Goal: Transaction & Acquisition: Purchase product/service

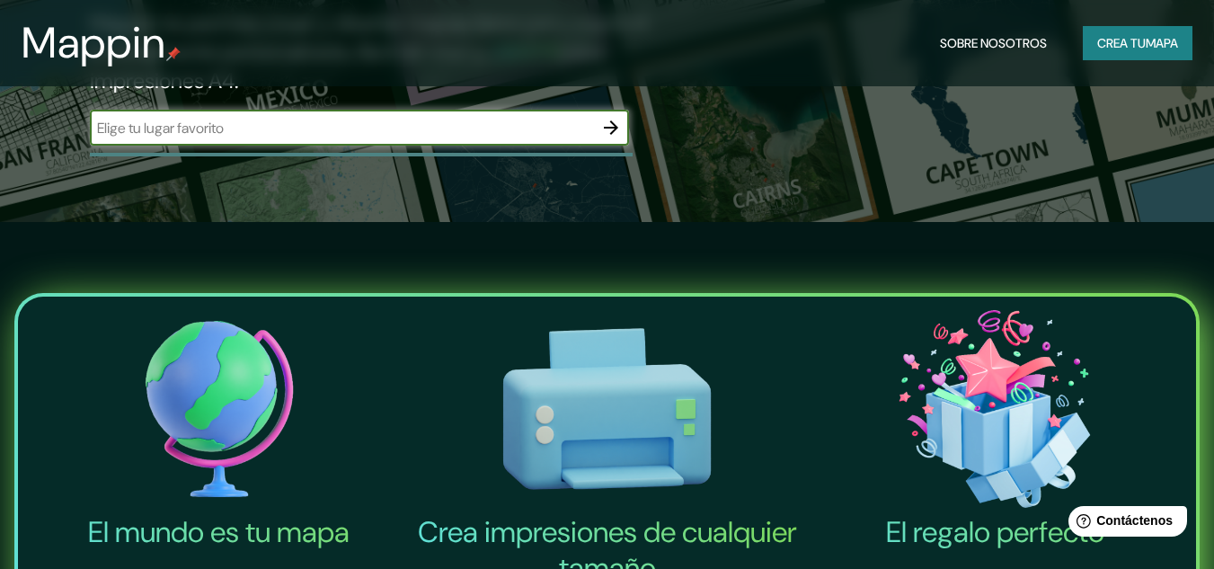
scroll to position [345, 0]
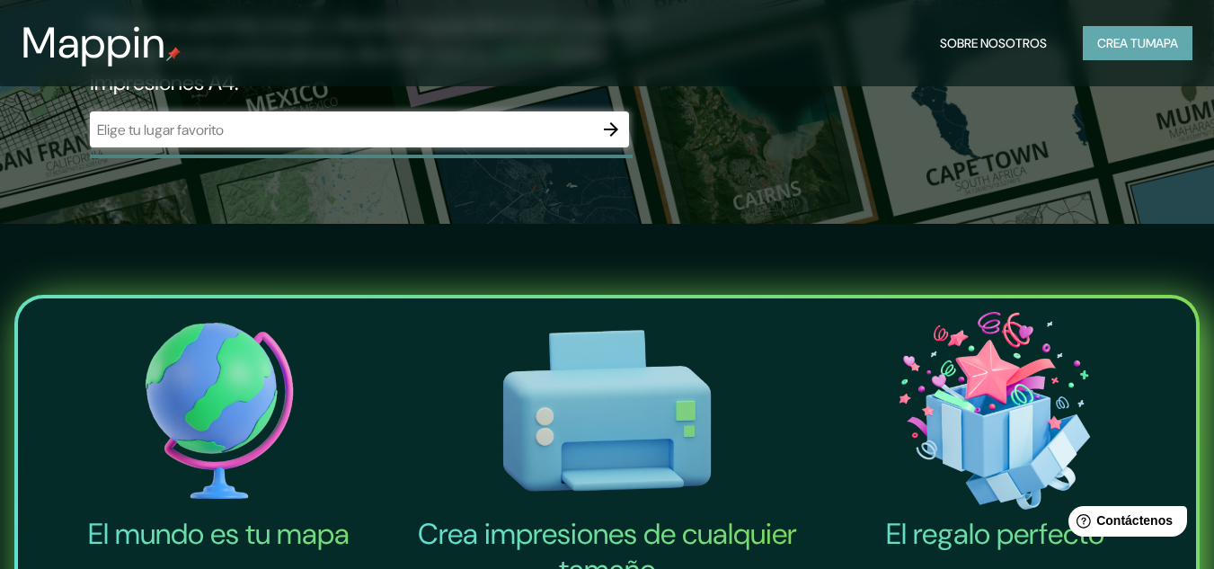
click at [1166, 36] on font "mapa" at bounding box center [1162, 43] width 32 height 16
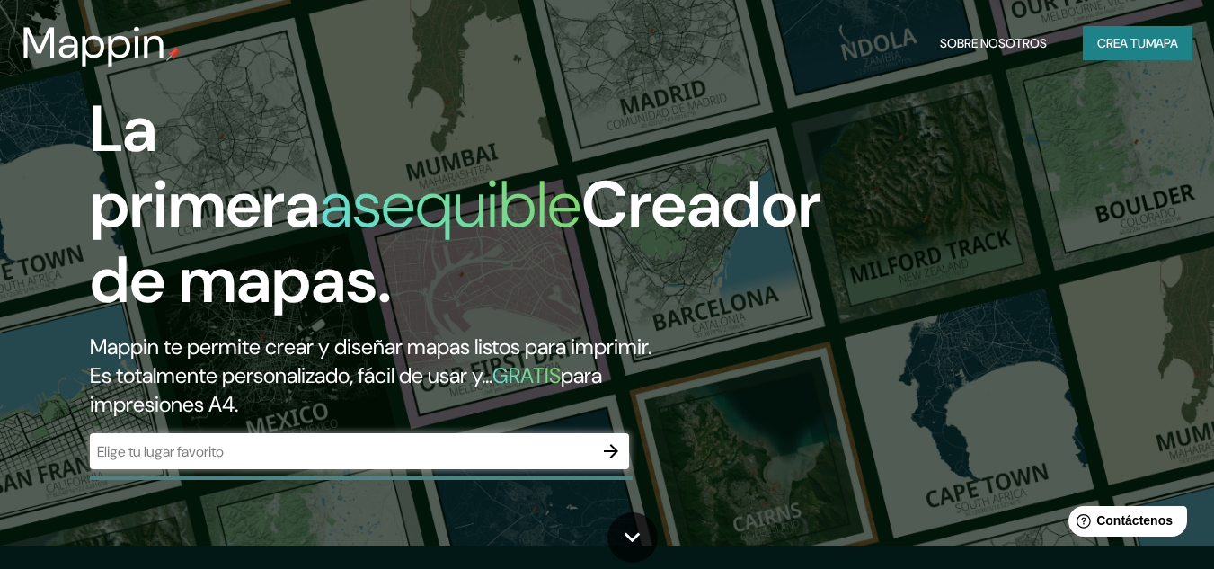
scroll to position [22, 0]
click at [1088, 41] on button "Crea tu mapa" at bounding box center [1138, 43] width 110 height 34
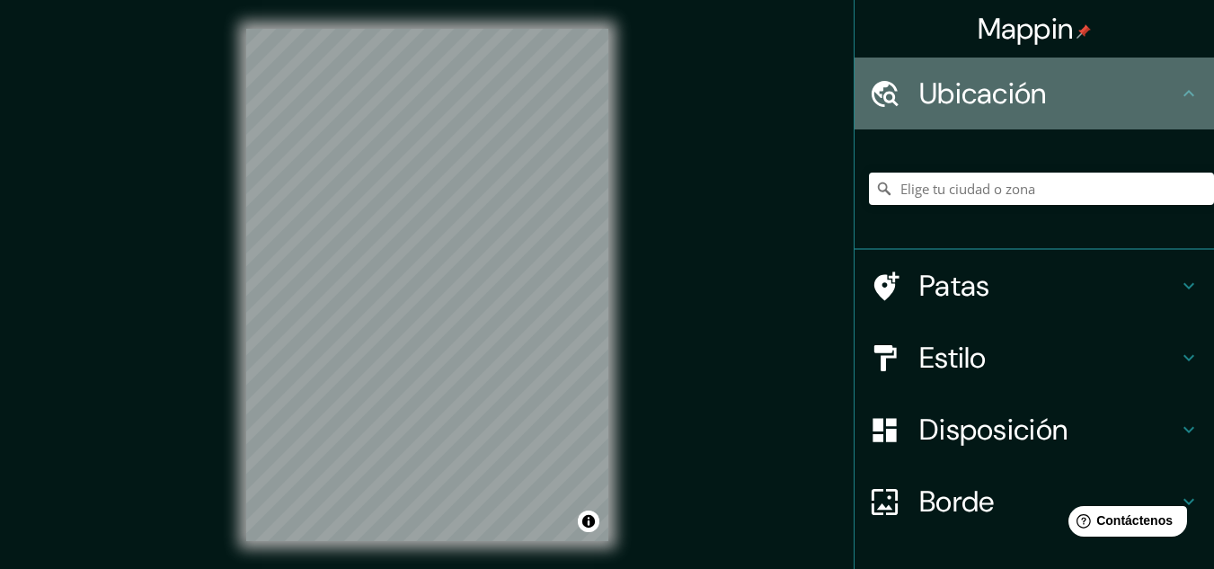
click at [919, 94] on font "Ubicación" at bounding box center [983, 94] width 128 height 38
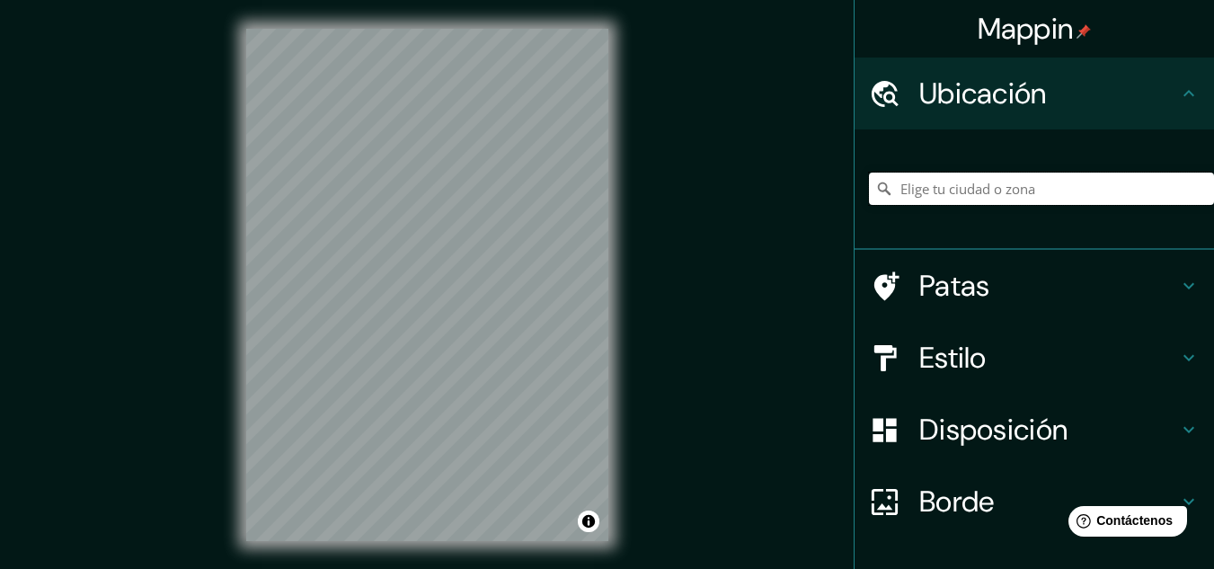
click at [905, 194] on input "Elige tu ciudad o zona" at bounding box center [1041, 189] width 345 height 32
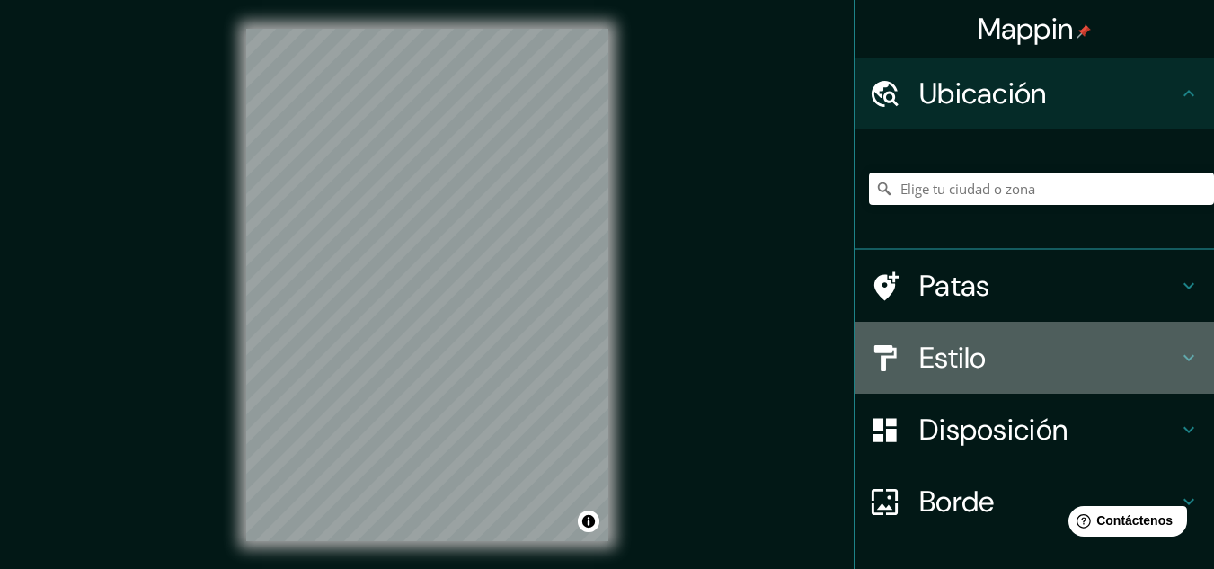
click at [979, 359] on h4 "Estilo" at bounding box center [1048, 358] width 259 height 36
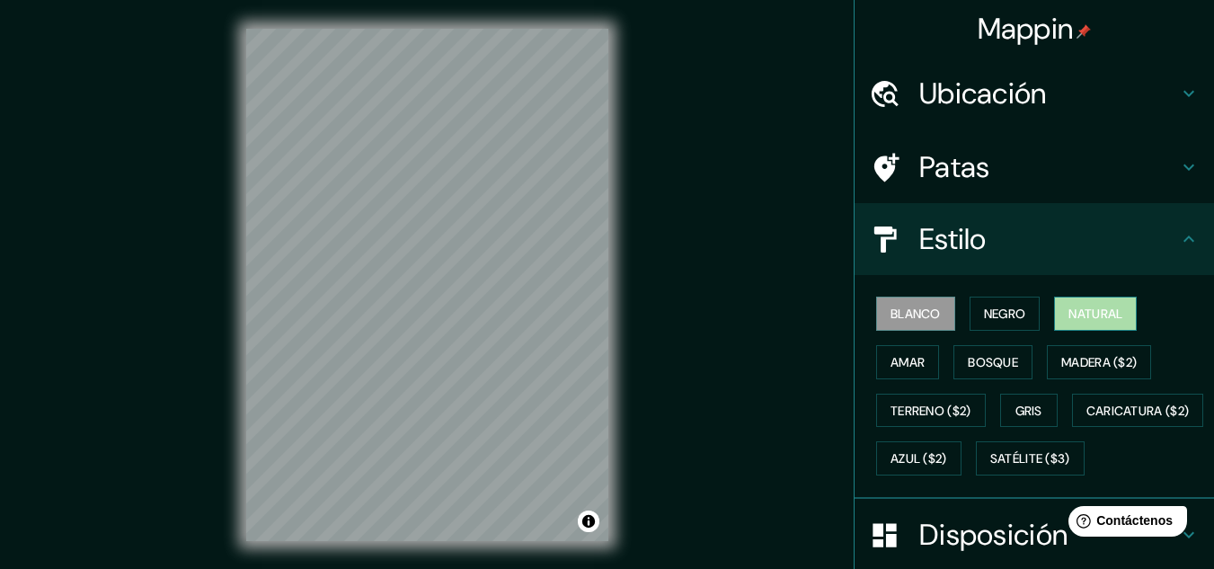
click at [1106, 323] on font "Natural" at bounding box center [1095, 313] width 54 height 23
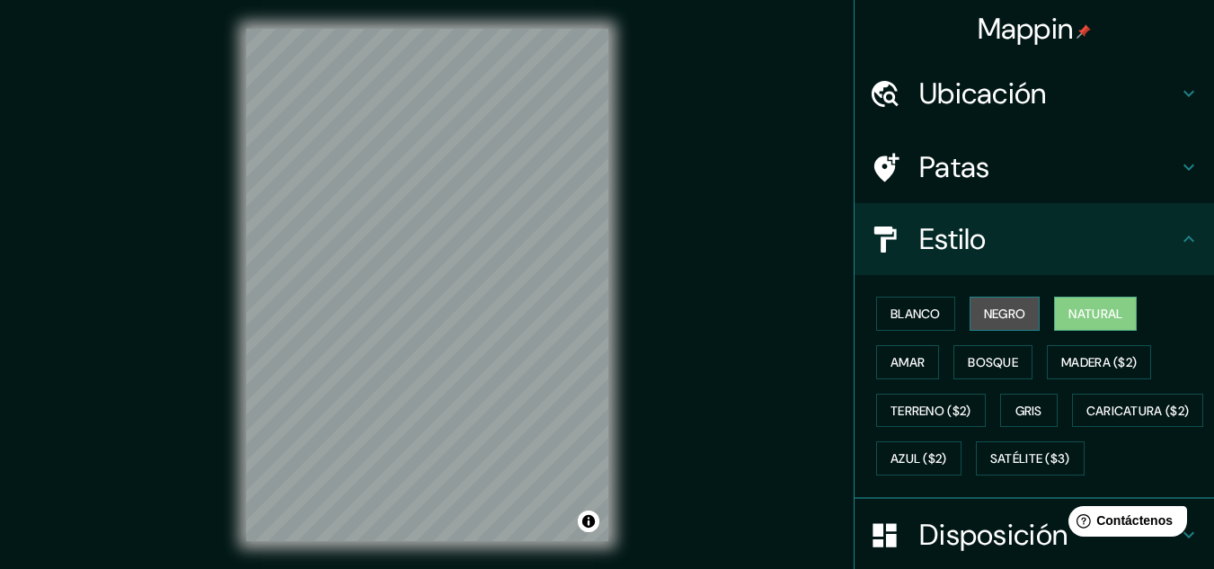
click at [995, 310] on font "Negro" at bounding box center [1005, 313] width 42 height 16
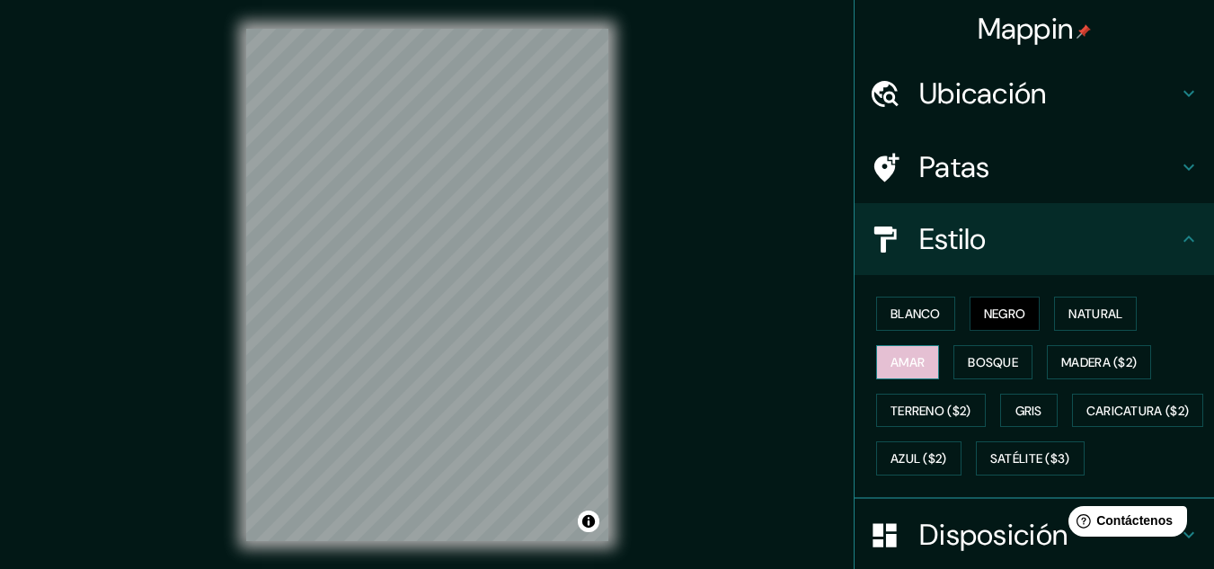
click at [923, 355] on button "Amar" at bounding box center [907, 362] width 63 height 34
click at [968, 359] on font "Bosque" at bounding box center [993, 362] width 50 height 16
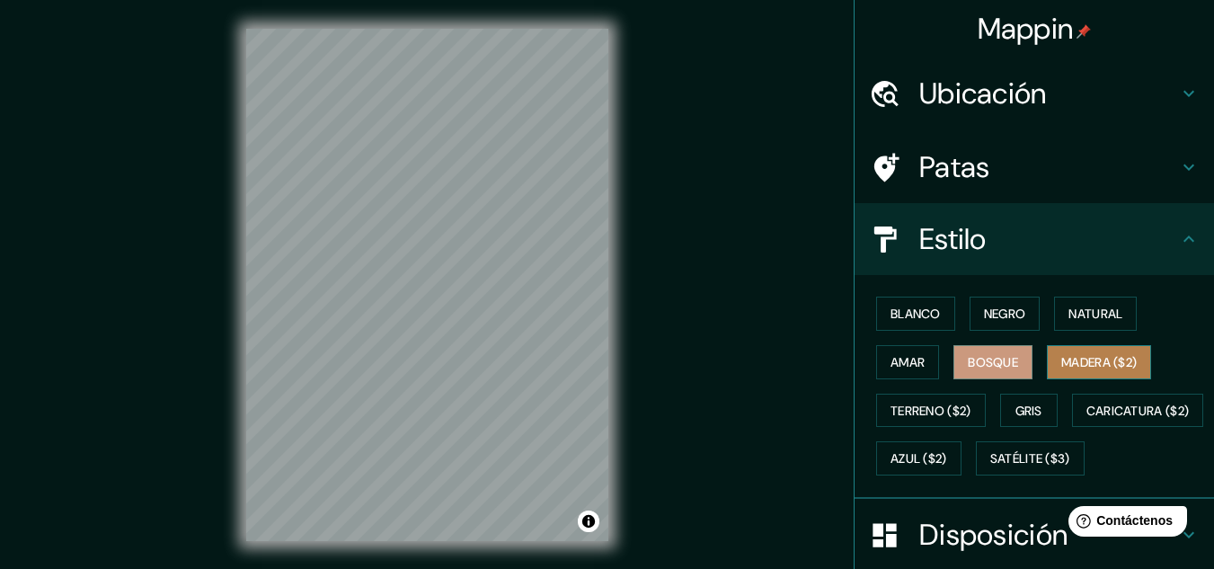
click at [1061, 359] on font "Madera ($2)" at bounding box center [1098, 362] width 75 height 16
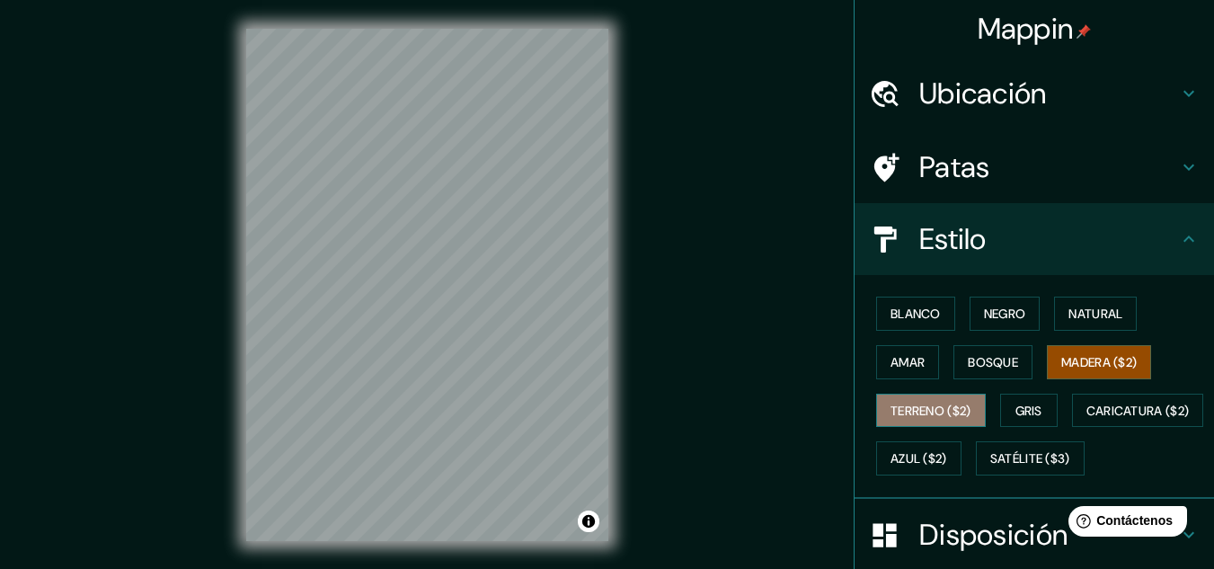
click at [938, 407] on font "Terreno ($2)" at bounding box center [930, 411] width 81 height 16
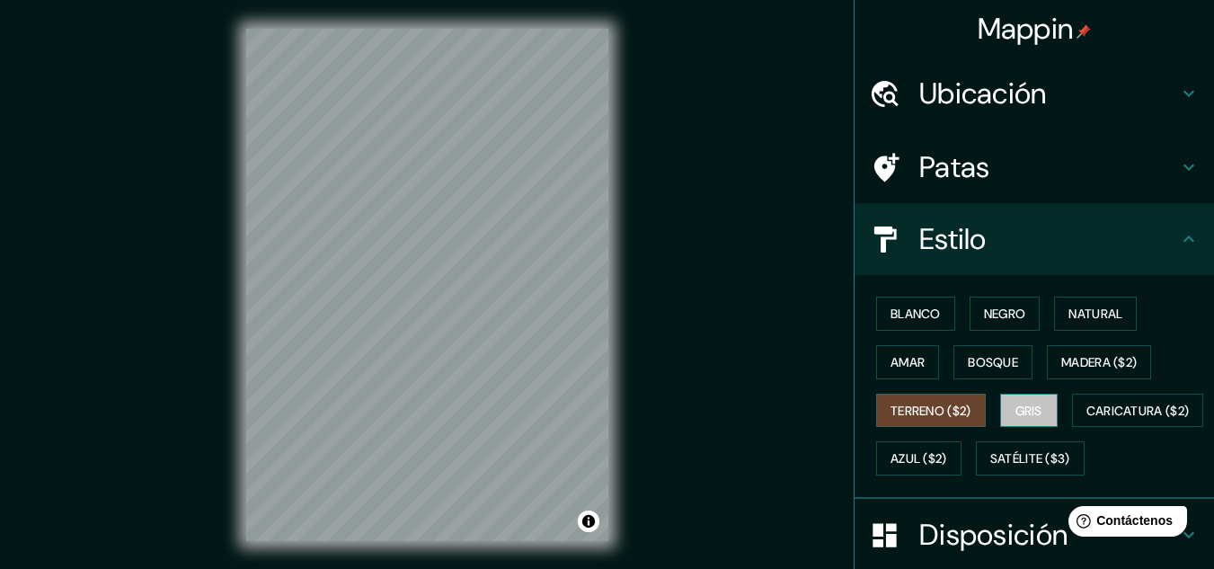
click at [1015, 415] on font "Gris" at bounding box center [1028, 411] width 27 height 16
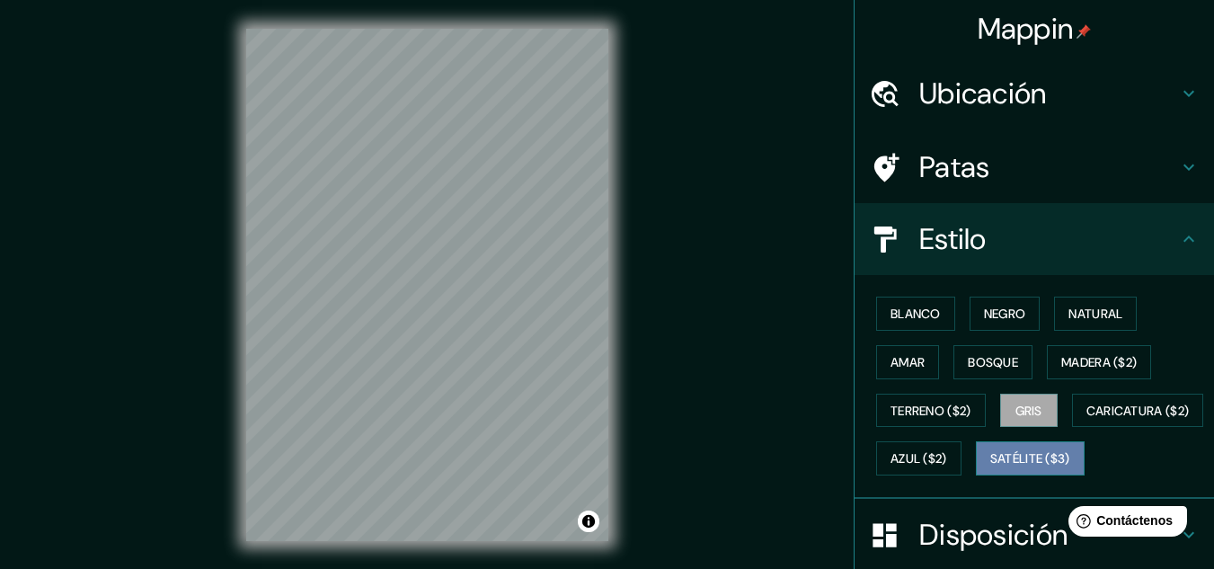
click at [990, 467] on font "Satélite ($3)" at bounding box center [1030, 459] width 80 height 16
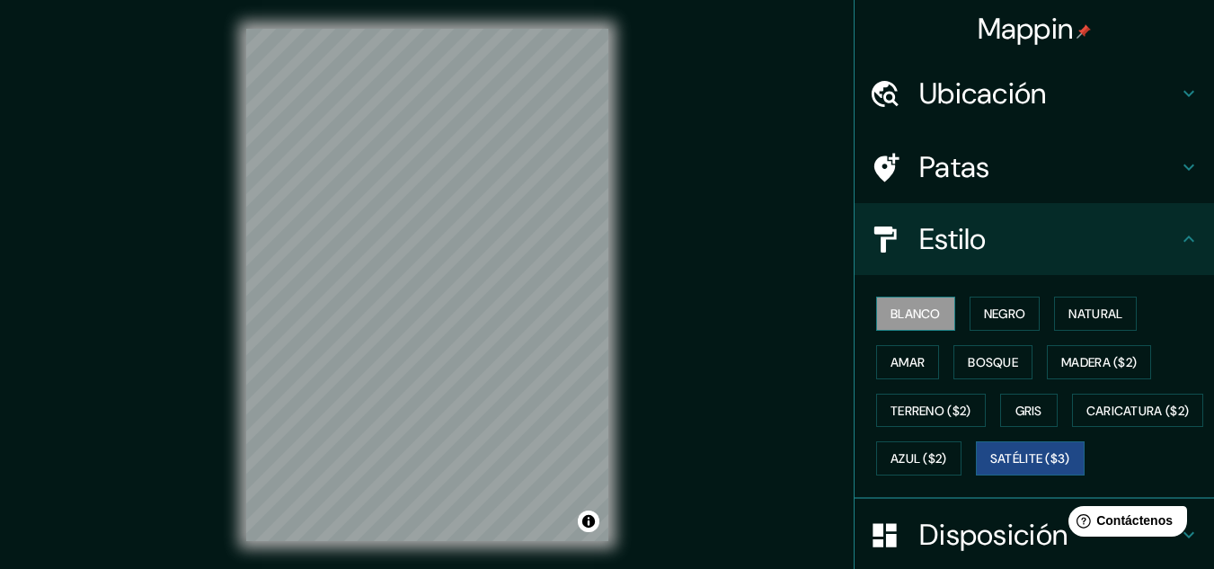
click at [890, 308] on font "Blanco" at bounding box center [915, 313] width 50 height 16
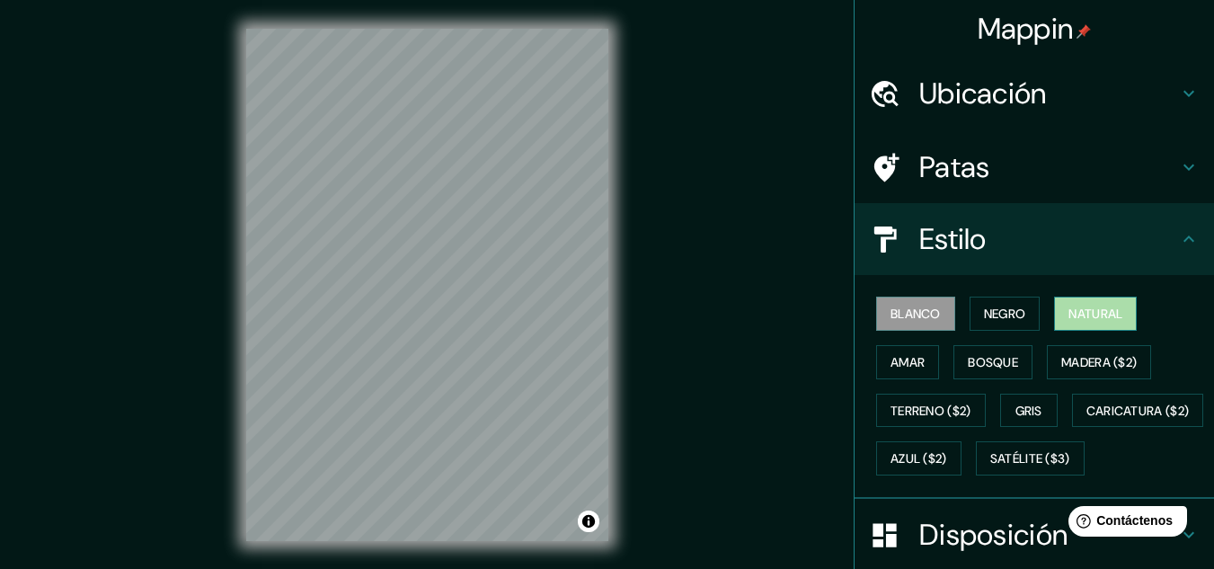
click at [1083, 309] on font "Natural" at bounding box center [1095, 313] width 54 height 16
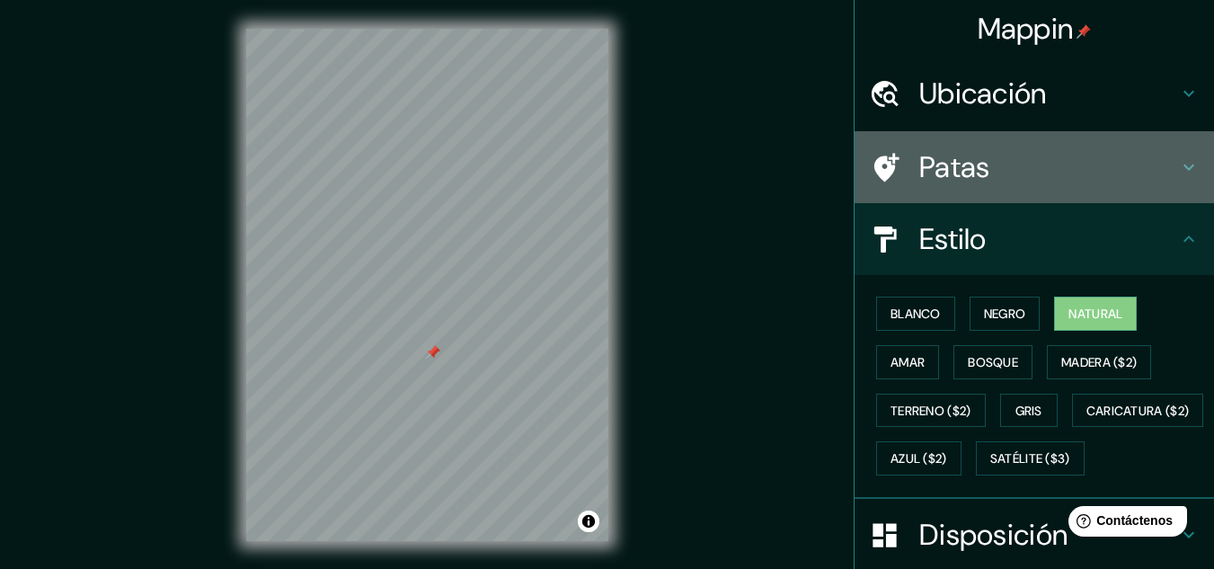
click at [1140, 167] on h4 "Patas" at bounding box center [1048, 167] width 259 height 36
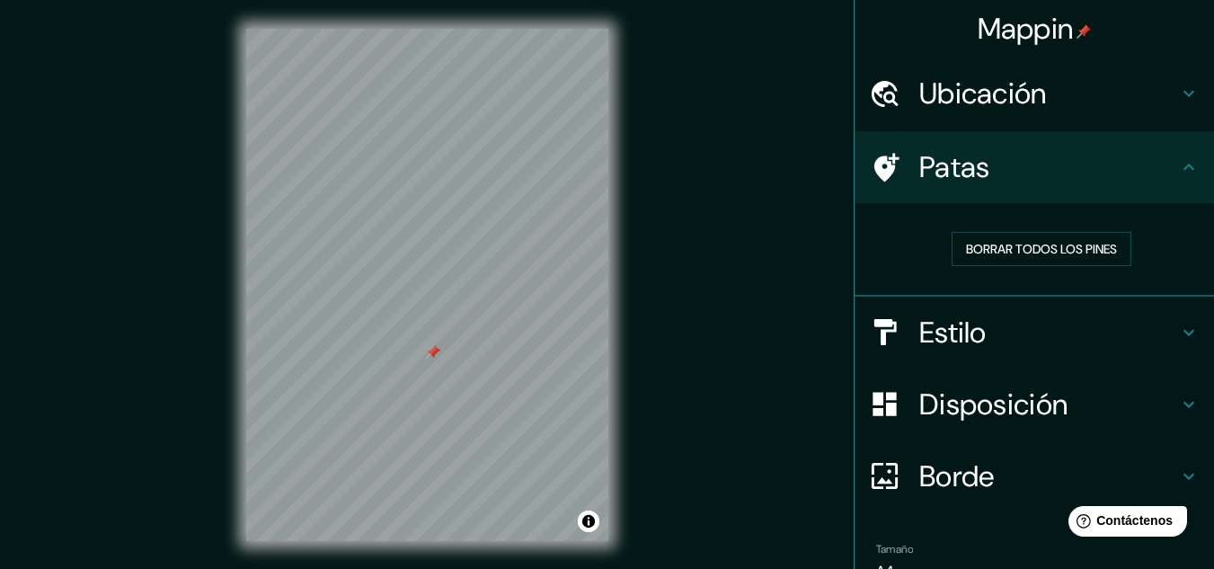
click at [1178, 175] on icon at bounding box center [1189, 167] width 22 height 22
click at [434, 358] on div at bounding box center [433, 352] width 14 height 14
click at [434, 355] on div at bounding box center [433, 352] width 14 height 14
click at [427, 346] on div at bounding box center [423, 346] width 14 height 14
click at [386, 338] on div at bounding box center [381, 343] width 14 height 14
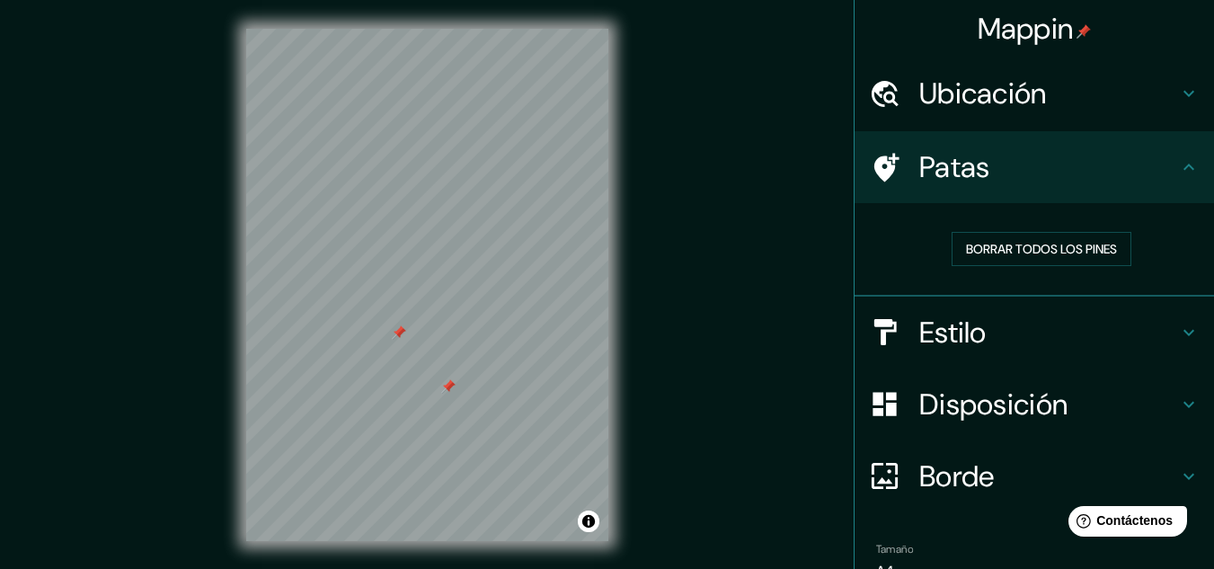
scroll to position [93, 0]
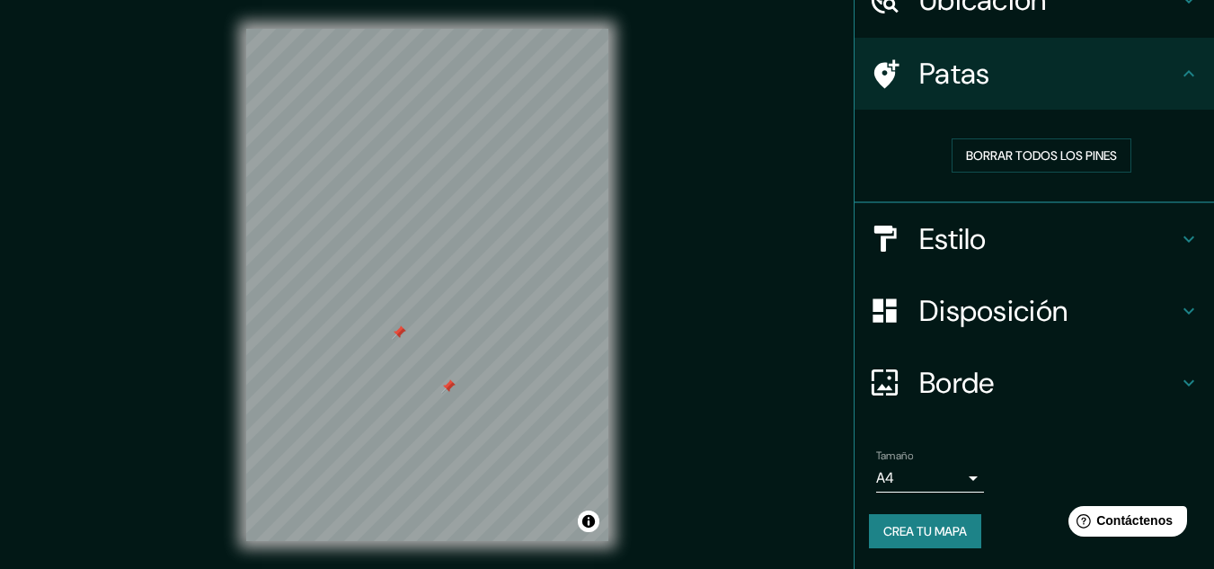
click at [450, 391] on div at bounding box center [448, 386] width 14 height 14
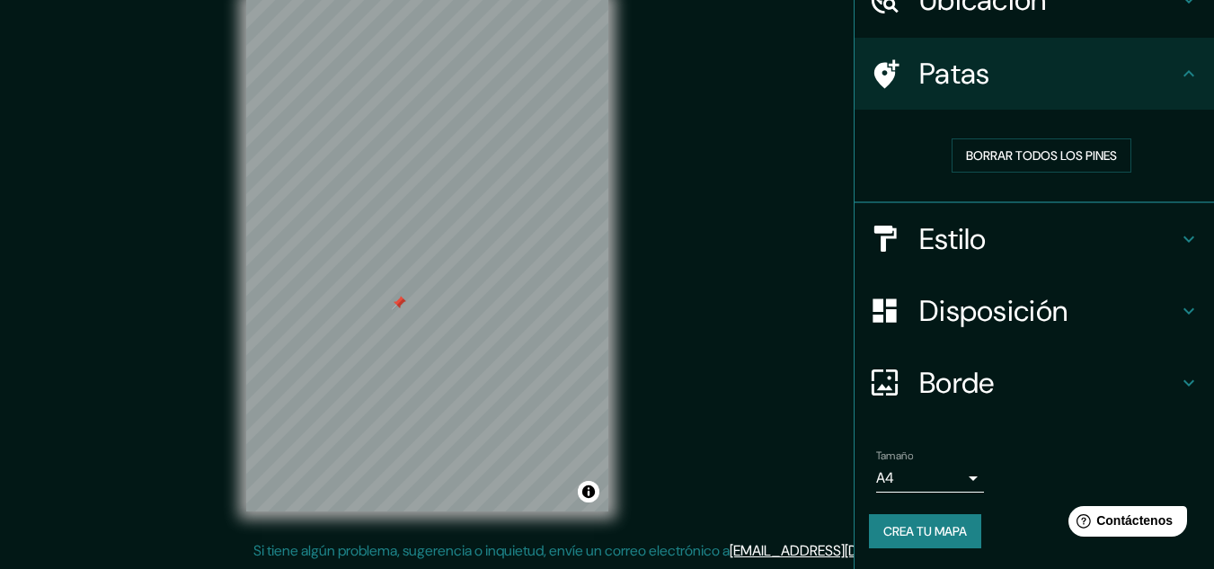
click at [1045, 248] on h4 "Estilo" at bounding box center [1048, 239] width 259 height 36
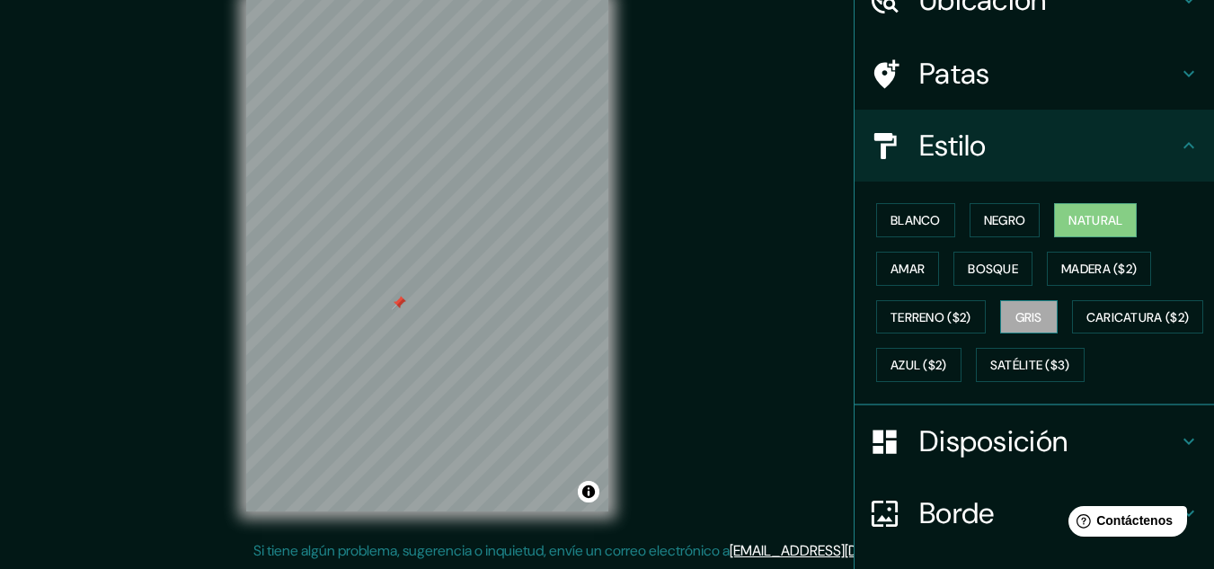
click at [1024, 315] on font "Gris" at bounding box center [1028, 317] width 27 height 16
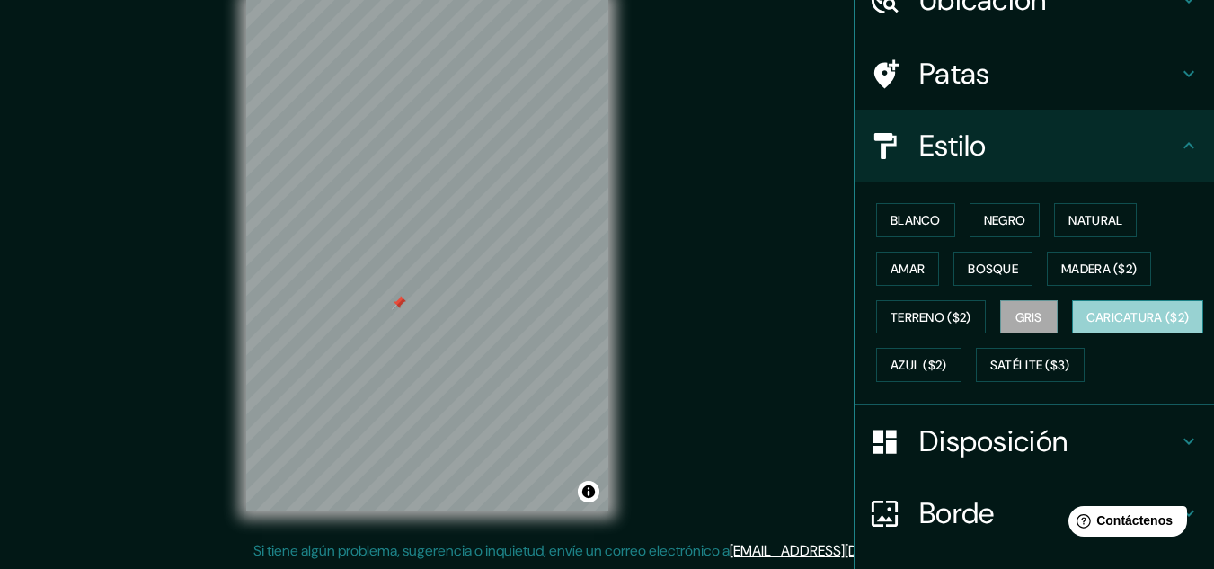
click at [1086, 329] on font "Caricatura ($2)" at bounding box center [1137, 316] width 103 height 23
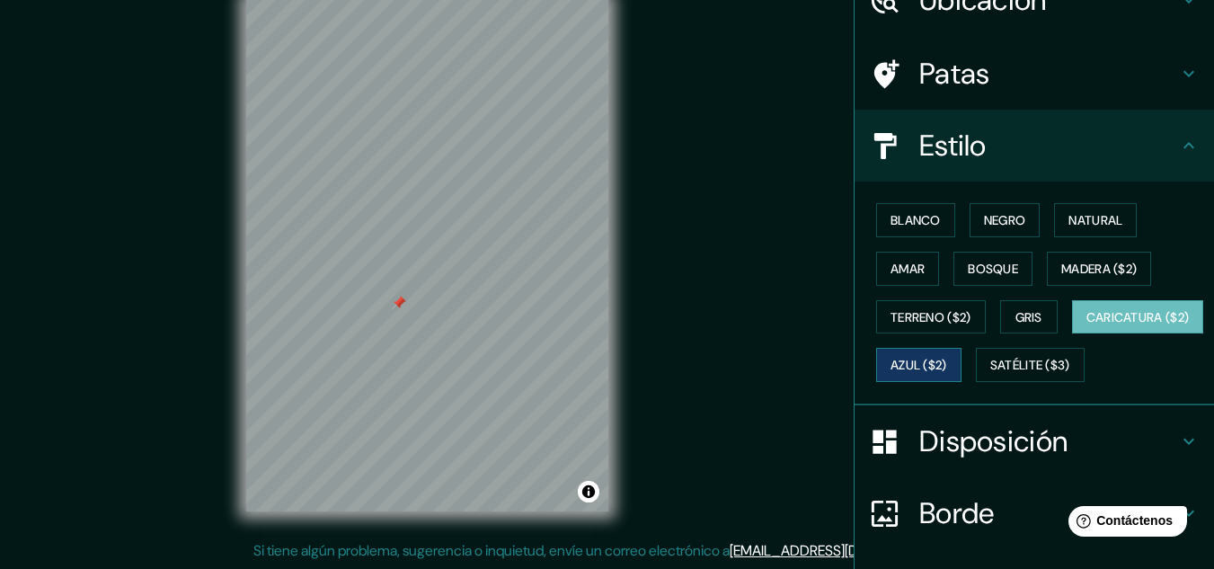
click at [947, 364] on font "Azul ($2)" at bounding box center [918, 366] width 57 height 16
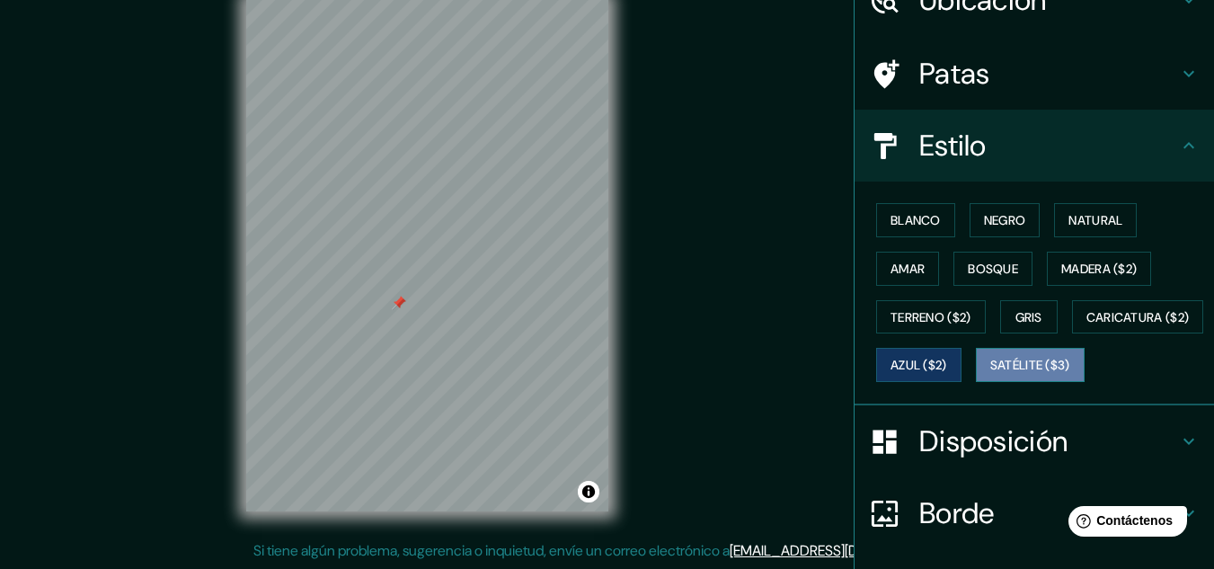
click at [990, 374] on font "Satélite ($3)" at bounding box center [1030, 366] width 80 height 16
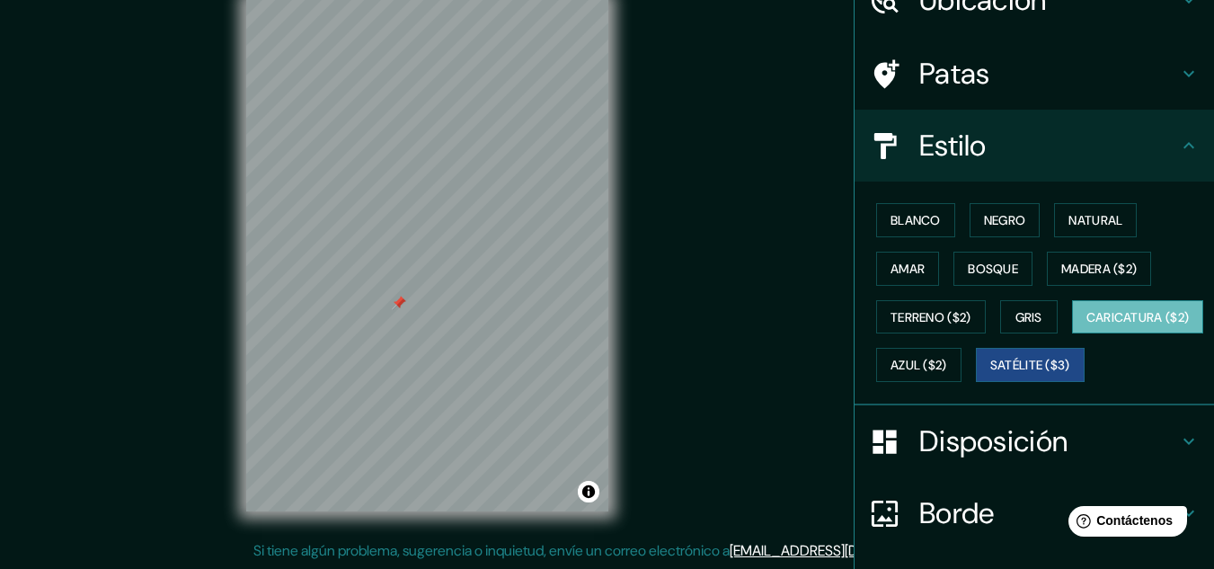
click at [1086, 325] on font "Caricatura ($2)" at bounding box center [1137, 317] width 103 height 16
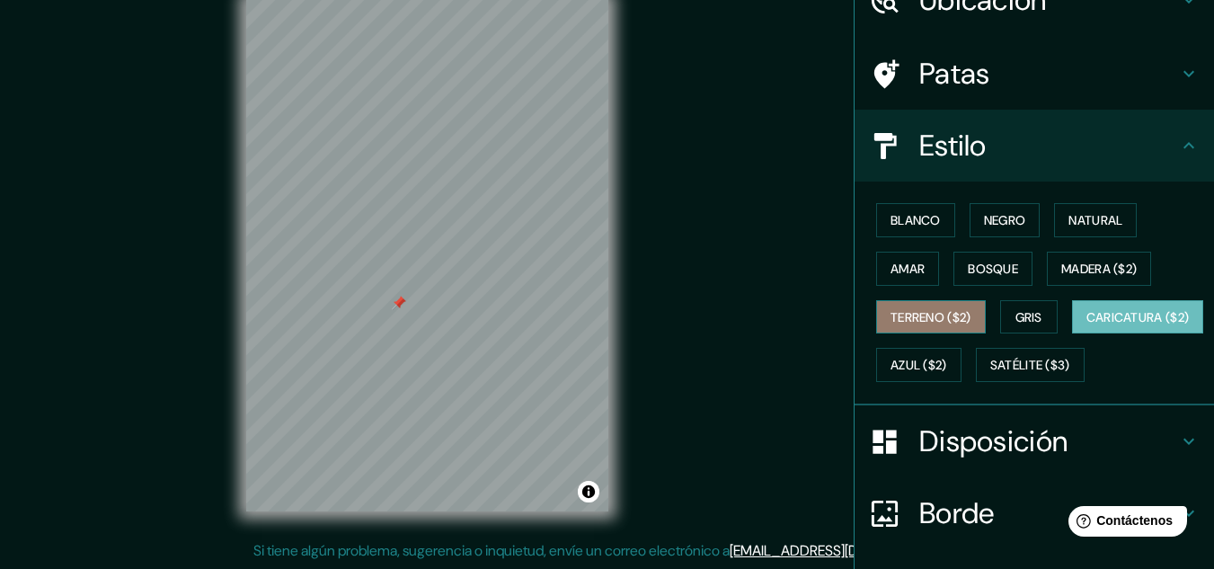
click at [898, 316] on font "Terreno ($2)" at bounding box center [930, 317] width 81 height 16
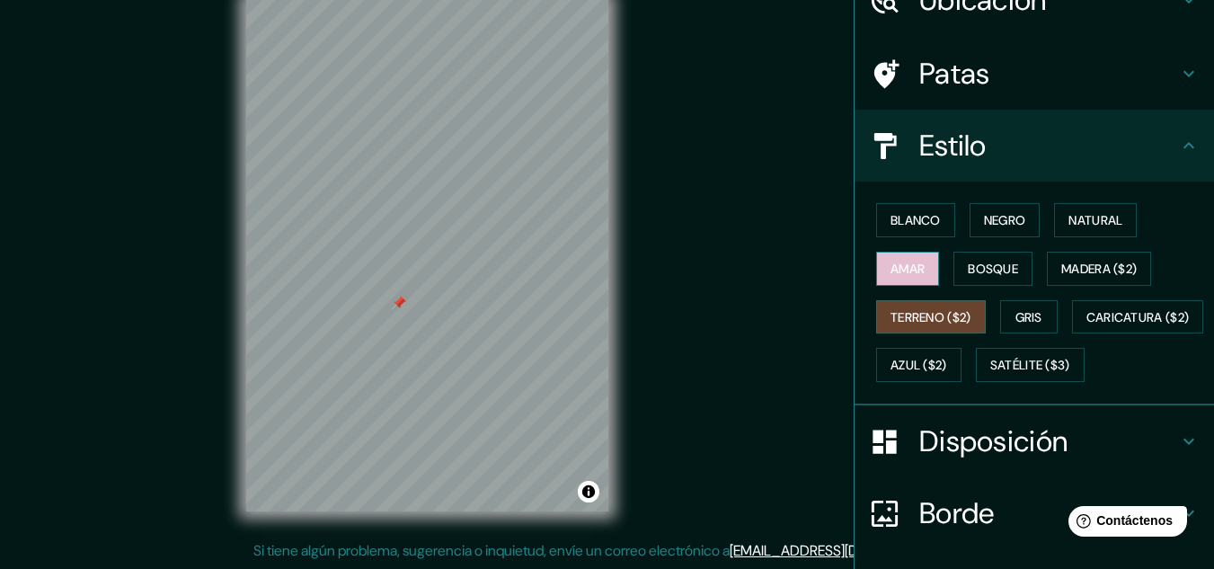
click at [895, 267] on font "Amar" at bounding box center [907, 269] width 34 height 16
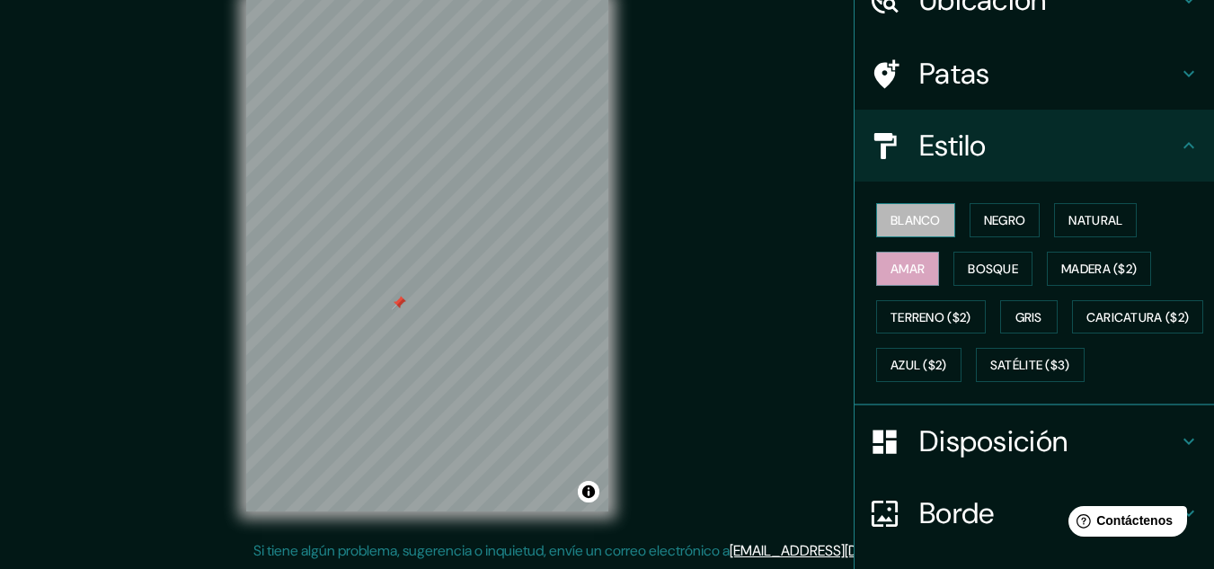
click at [900, 225] on font "Blanco" at bounding box center [915, 220] width 50 height 16
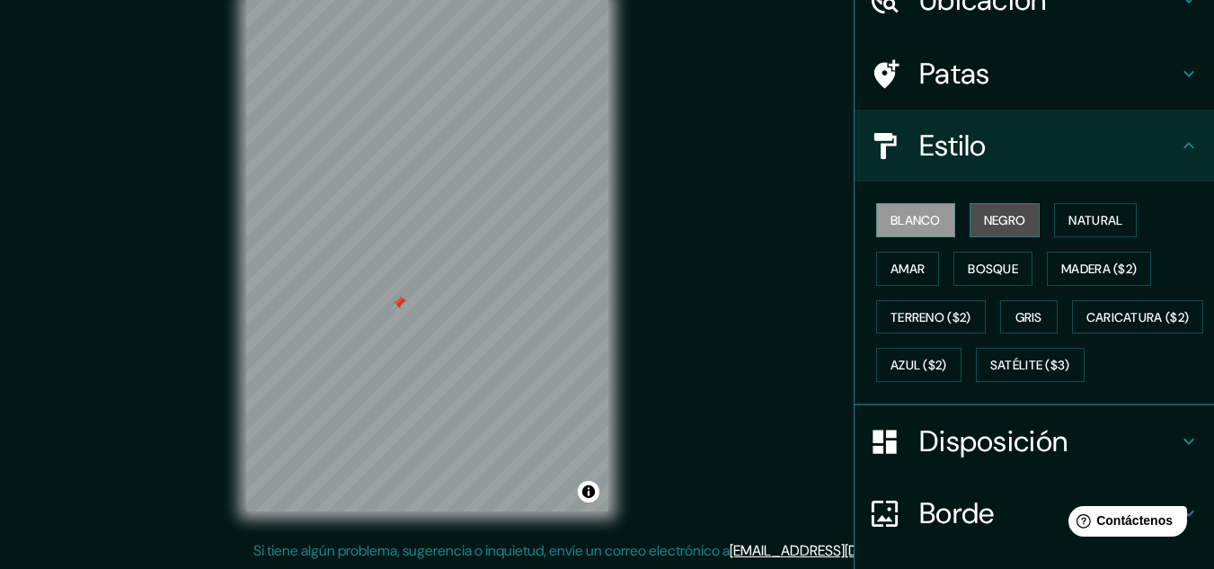
click at [987, 216] on font "Negro" at bounding box center [1005, 220] width 42 height 16
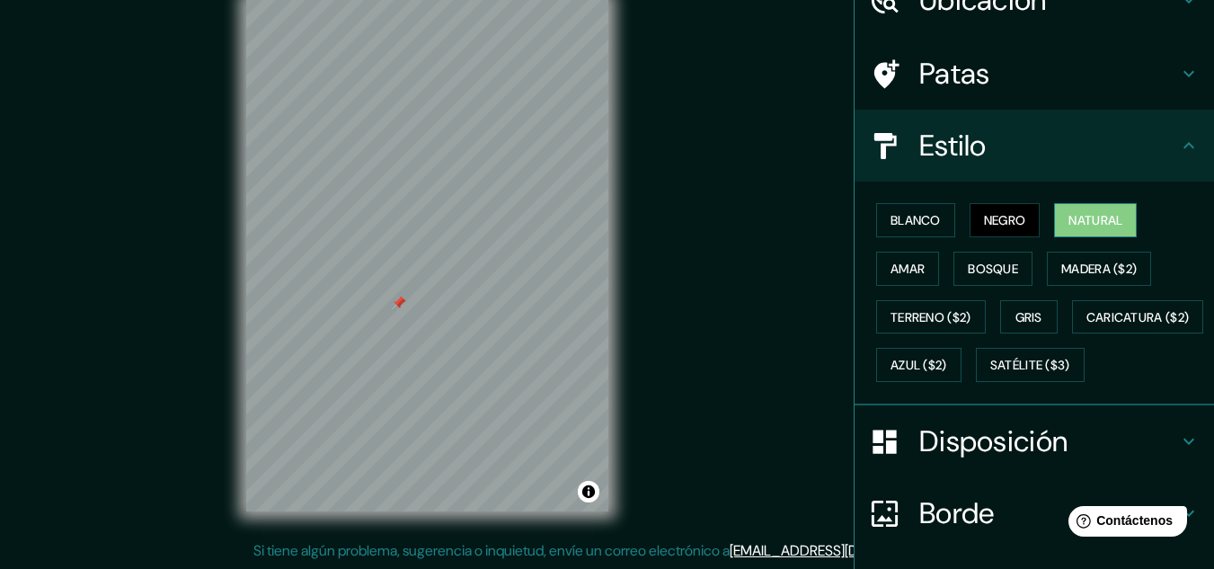
click at [1084, 220] on font "Natural" at bounding box center [1095, 220] width 54 height 16
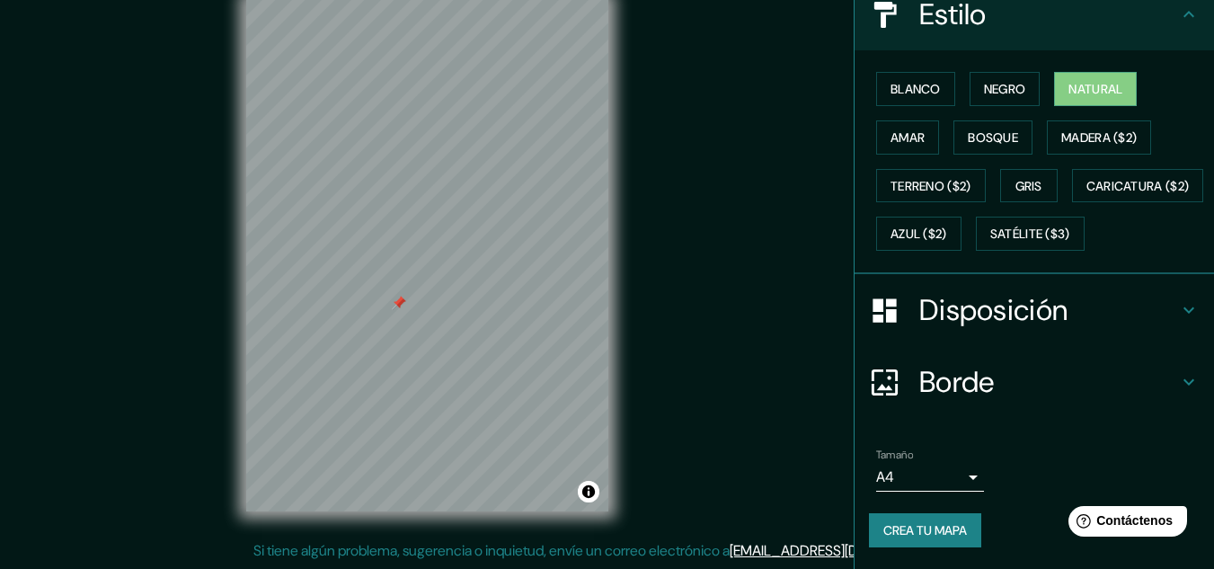
click at [1162, 319] on h4 "Disposición" at bounding box center [1048, 310] width 259 height 36
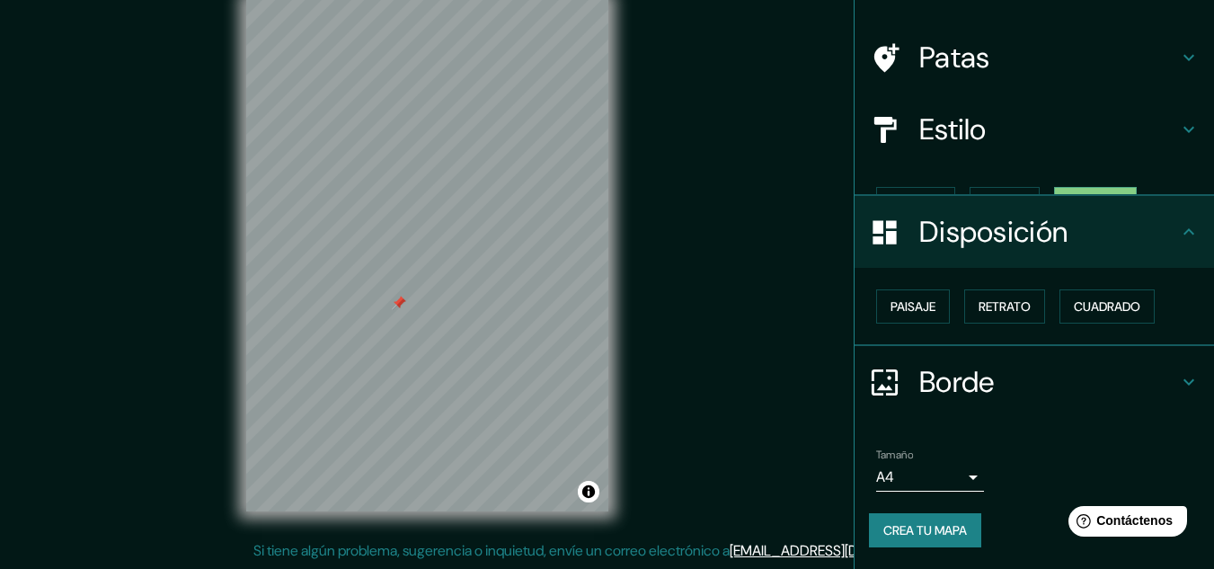
scroll to position [79, 0]
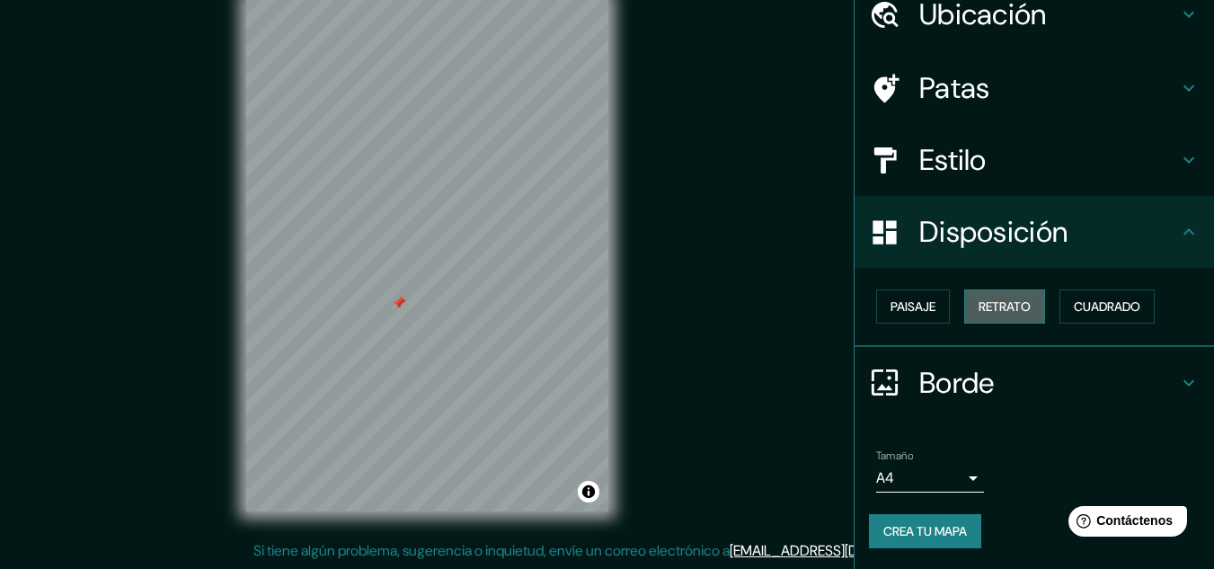
click at [978, 303] on font "Retrato" at bounding box center [1004, 306] width 52 height 16
click at [916, 314] on font "Paisaje" at bounding box center [912, 306] width 45 height 16
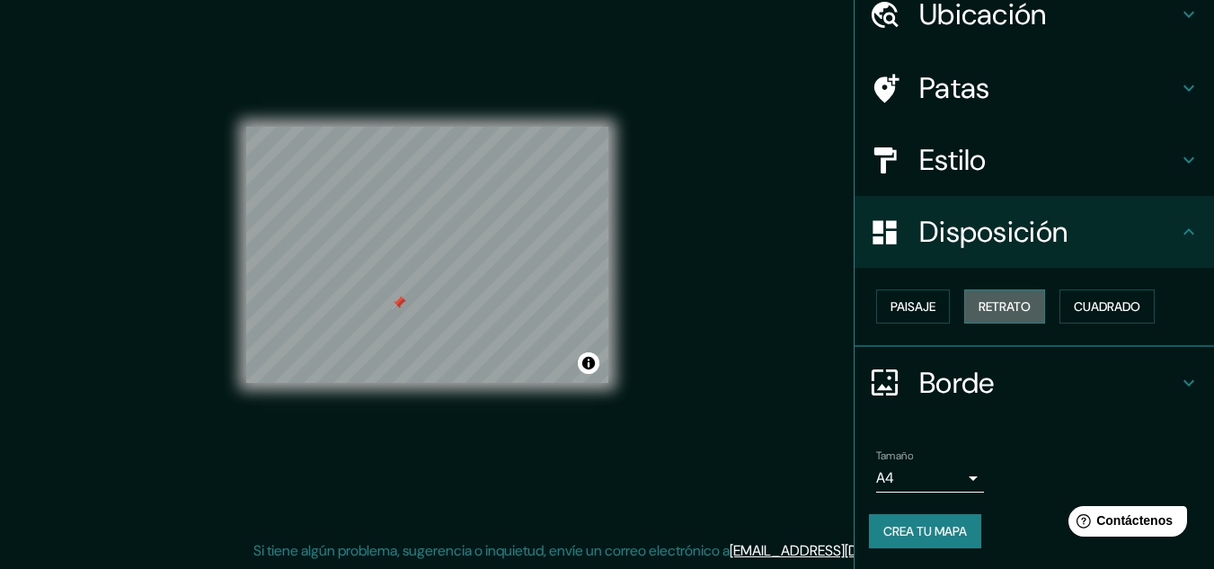
click at [987, 301] on font "Retrato" at bounding box center [1004, 306] width 52 height 16
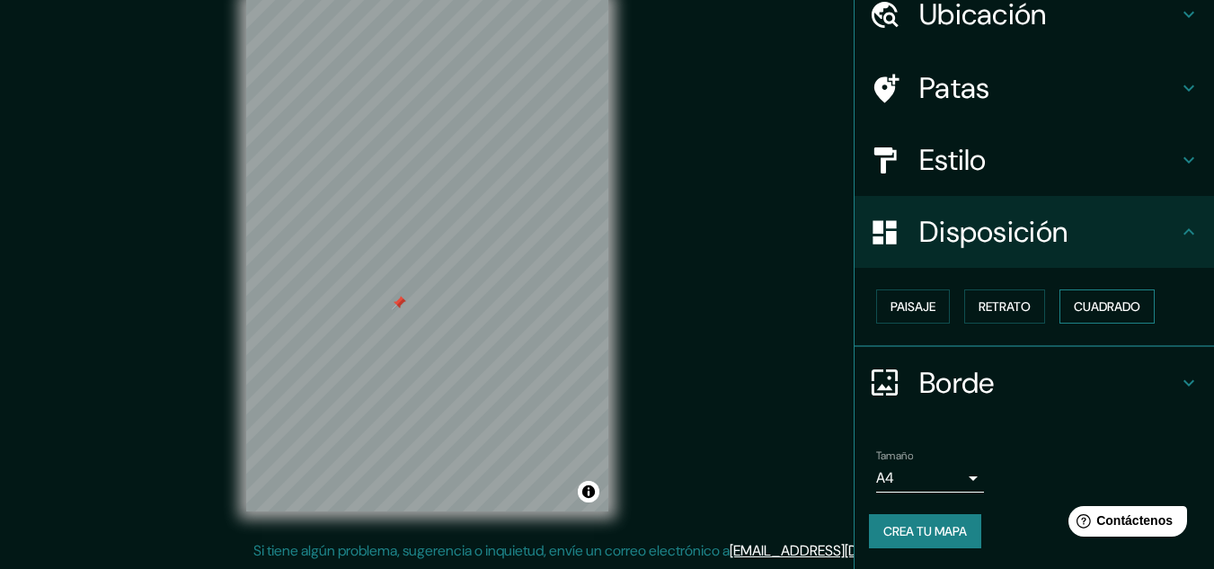
click at [1109, 299] on font "Cuadrado" at bounding box center [1107, 306] width 66 height 16
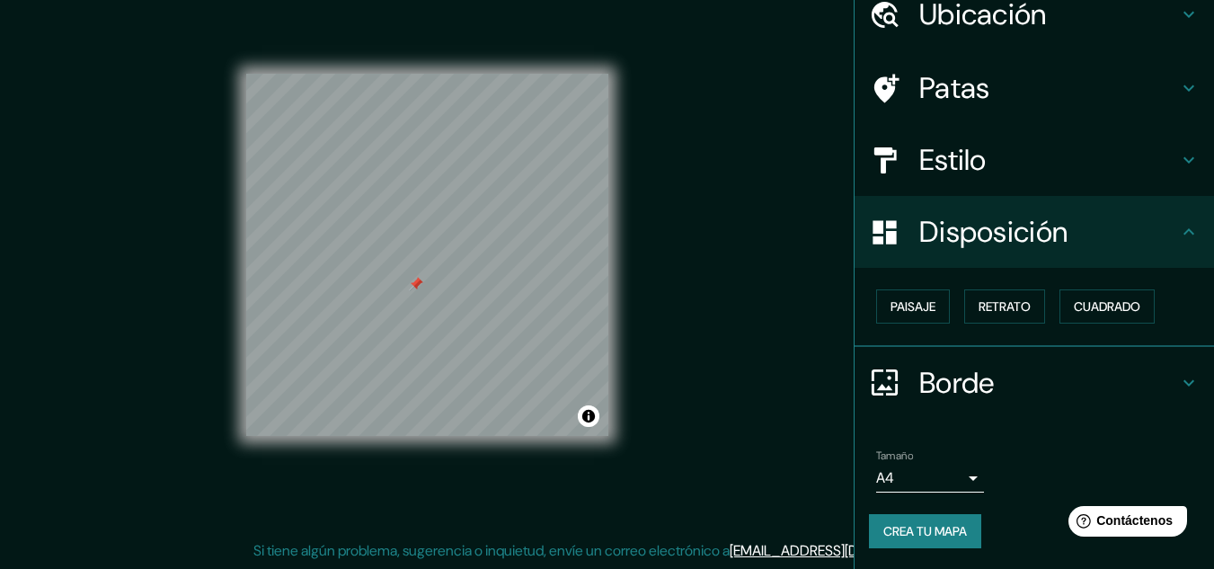
scroll to position [0, 0]
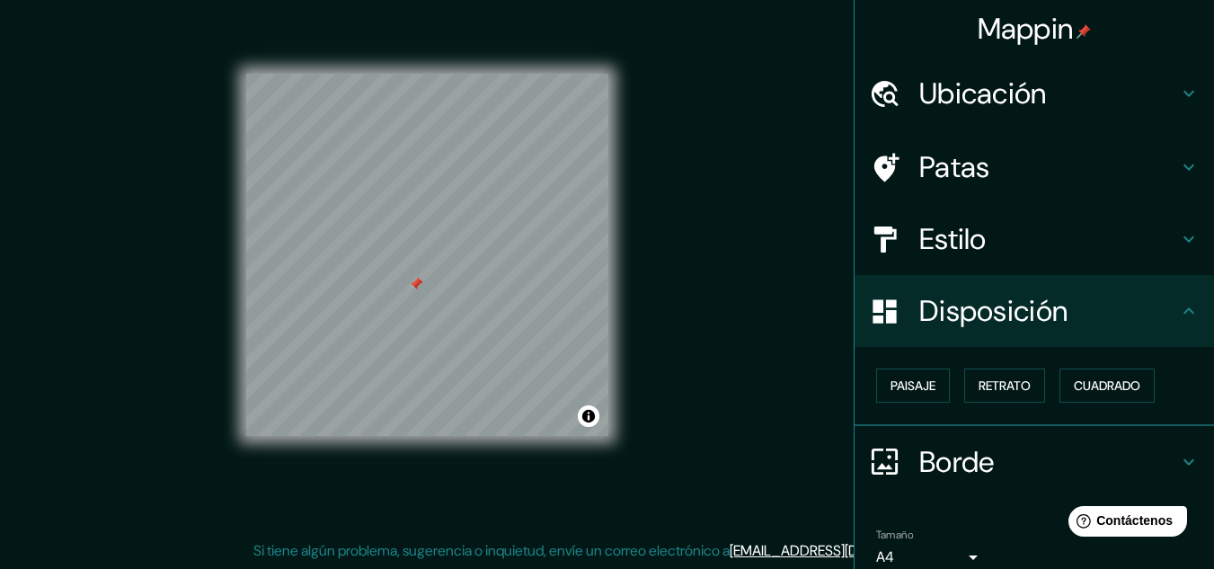
click at [1055, 239] on h4 "Estilo" at bounding box center [1048, 239] width 259 height 36
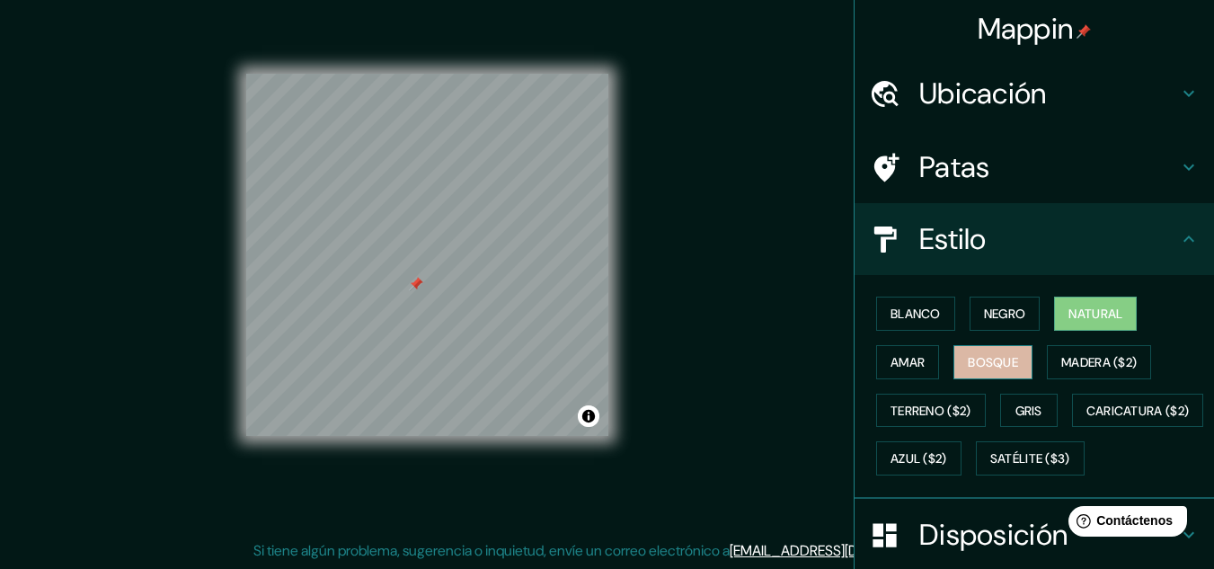
click at [980, 365] on font "Bosque" at bounding box center [993, 362] width 50 height 16
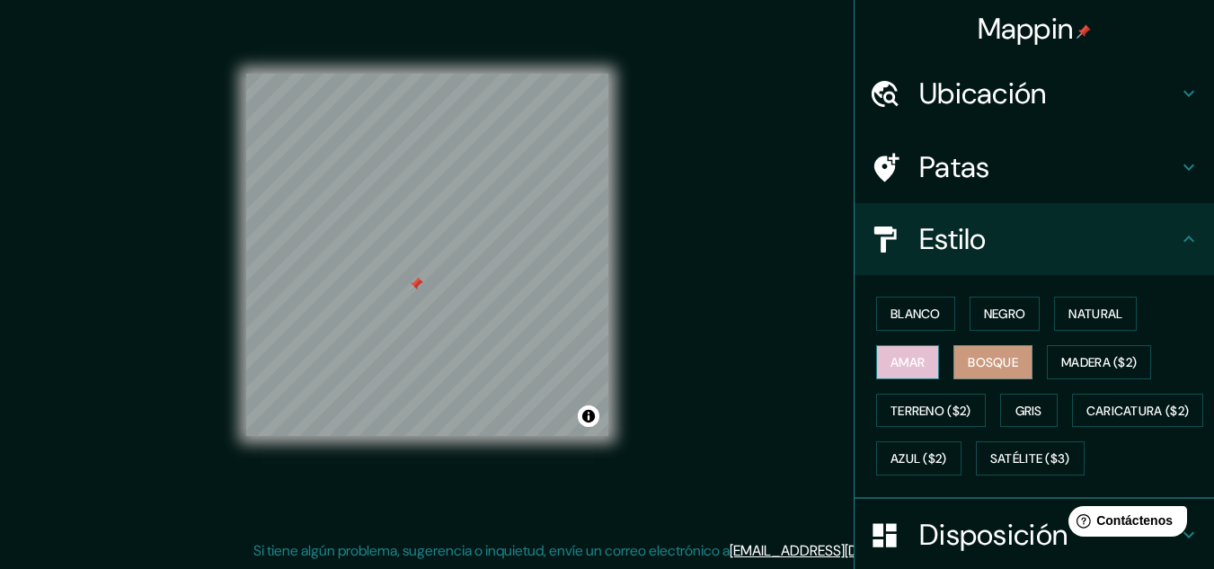
click at [890, 362] on font "Amar" at bounding box center [907, 362] width 34 height 16
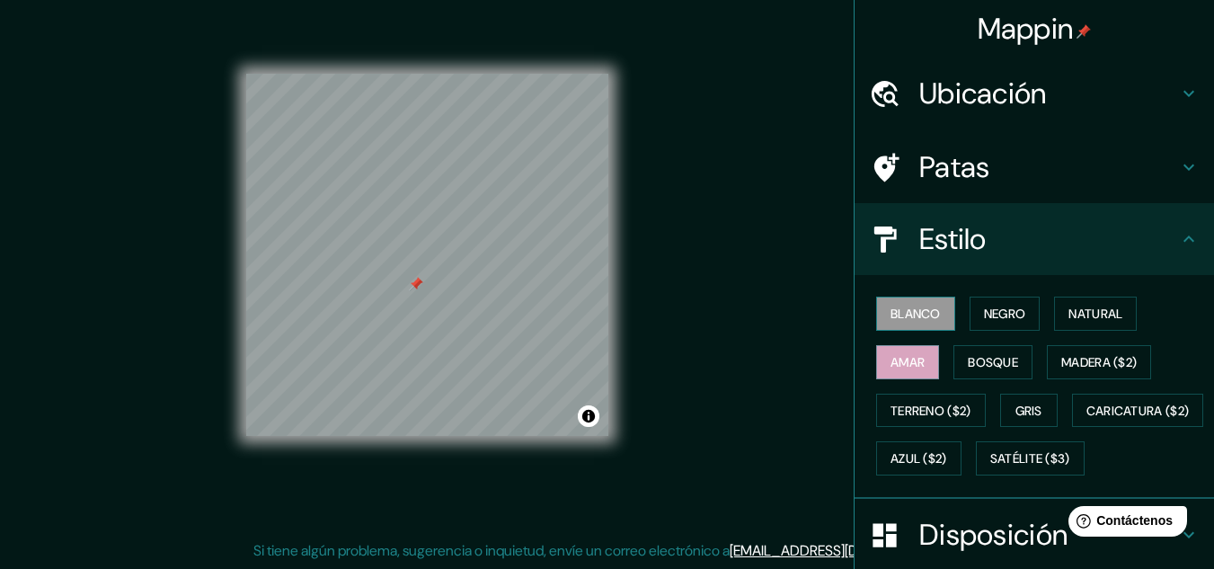
click at [894, 305] on font "Blanco" at bounding box center [915, 313] width 50 height 16
click at [984, 318] on font "Negro" at bounding box center [1005, 313] width 42 height 16
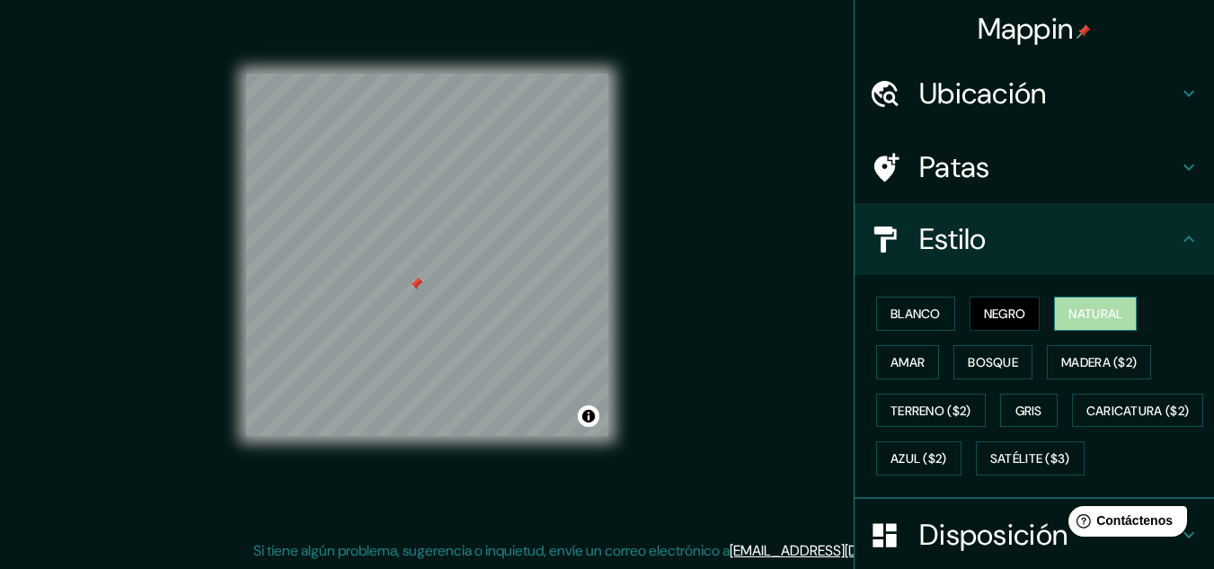
click at [1068, 311] on font "Natural" at bounding box center [1095, 313] width 54 height 16
click at [897, 359] on font "Amar" at bounding box center [907, 362] width 34 height 16
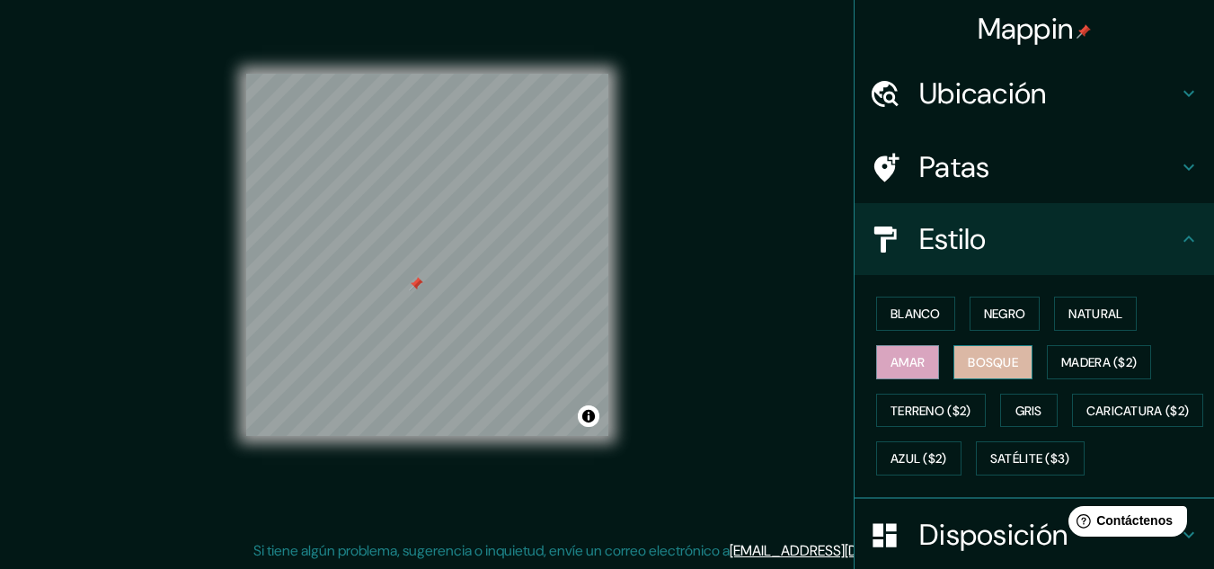
click at [953, 358] on button "Bosque" at bounding box center [992, 362] width 79 height 34
click at [1016, 411] on font "Gris" at bounding box center [1028, 411] width 27 height 16
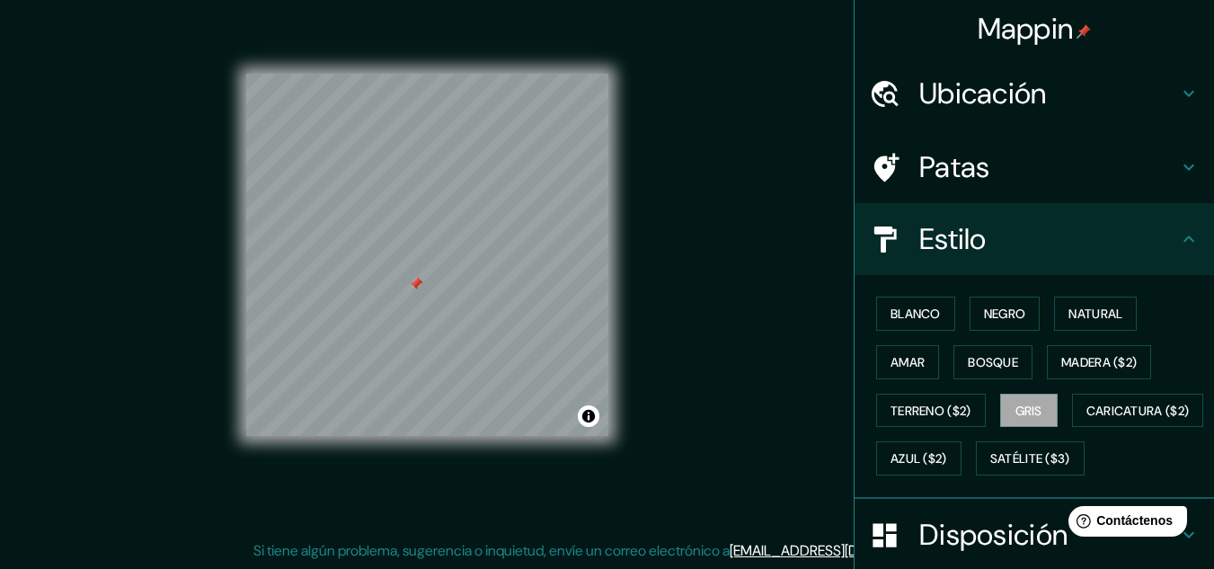
click at [413, 288] on div at bounding box center [416, 284] width 14 height 14
click at [990, 467] on font "Satélite ($3)" at bounding box center [1030, 459] width 80 height 16
click at [435, 279] on div at bounding box center [432, 276] width 14 height 14
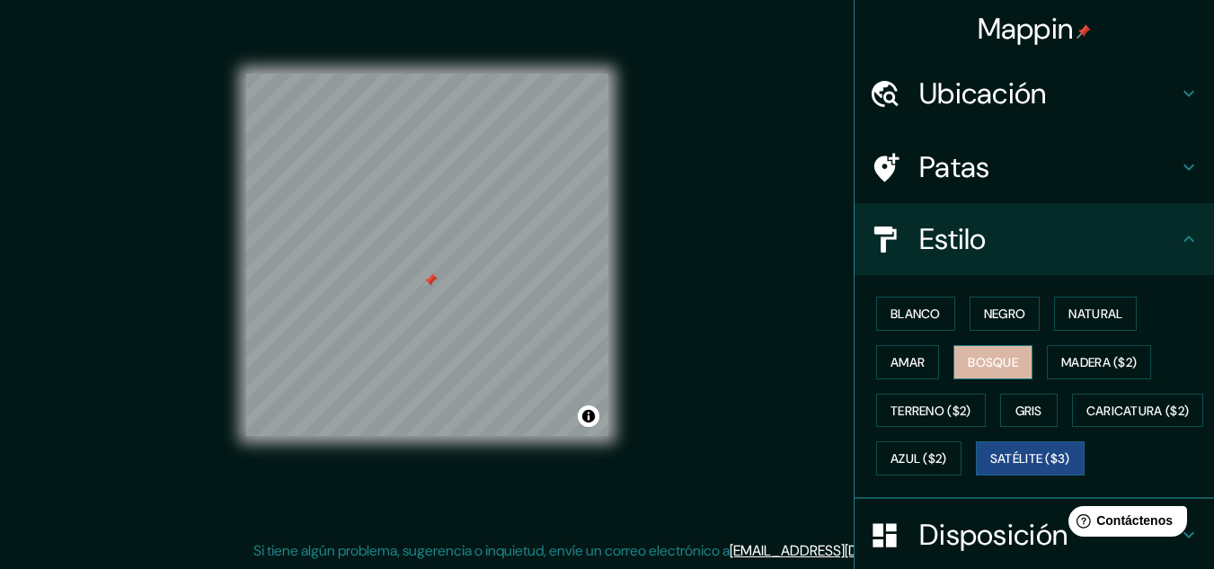
click at [975, 367] on font "Bosque" at bounding box center [993, 362] width 50 height 16
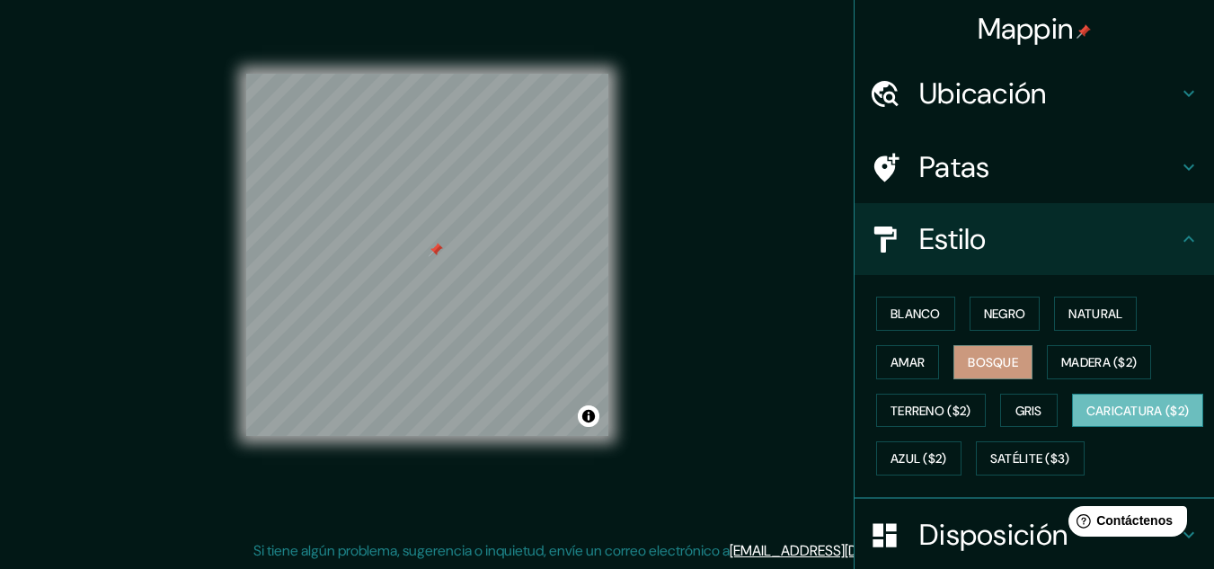
scroll to position [272, 0]
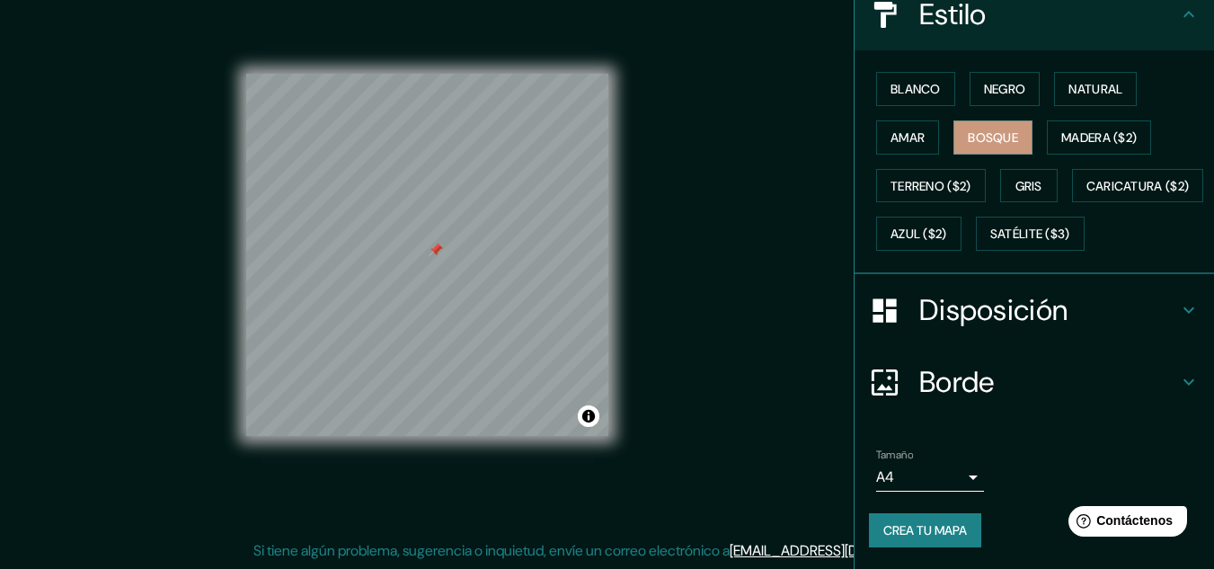
click at [950, 482] on body "Mappin Ubicación Patas Estilo Blanco Negro Natural [PERSON_NAME] ($2) Terreno (…" at bounding box center [607, 254] width 1214 height 569
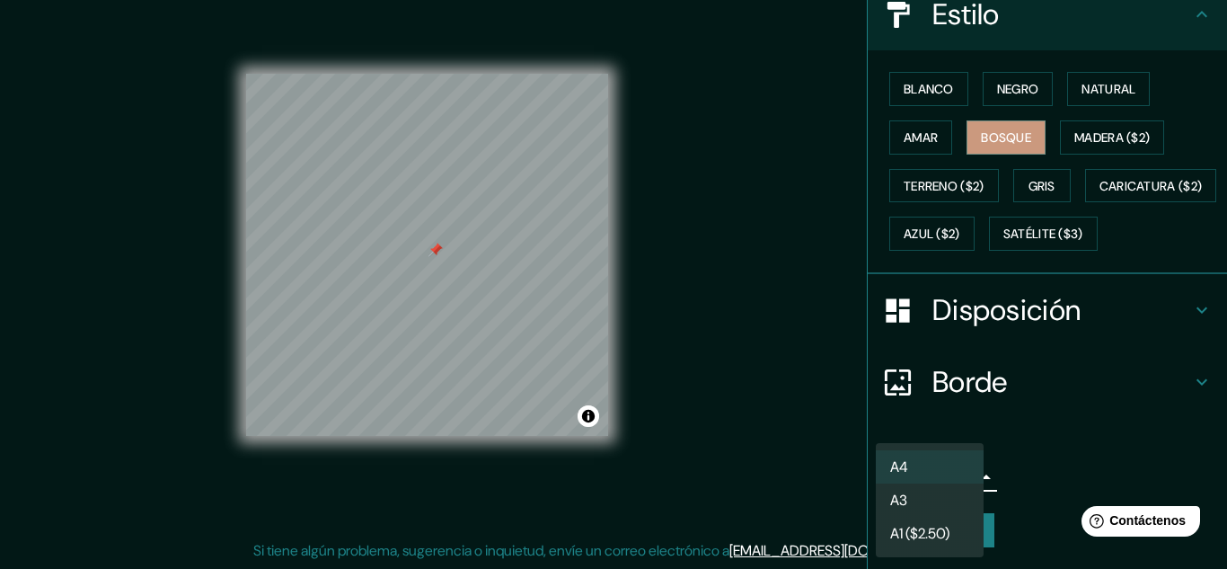
click at [1048, 459] on div at bounding box center [613, 284] width 1227 height 569
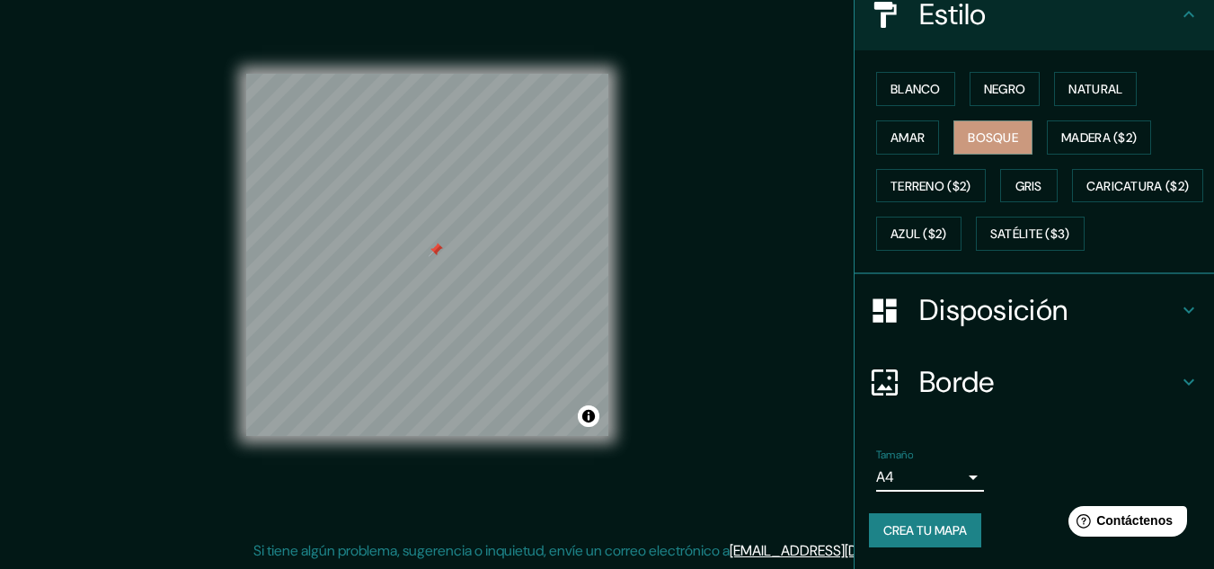
click at [896, 531] on font "Crea tu mapa" at bounding box center [925, 530] width 84 height 16
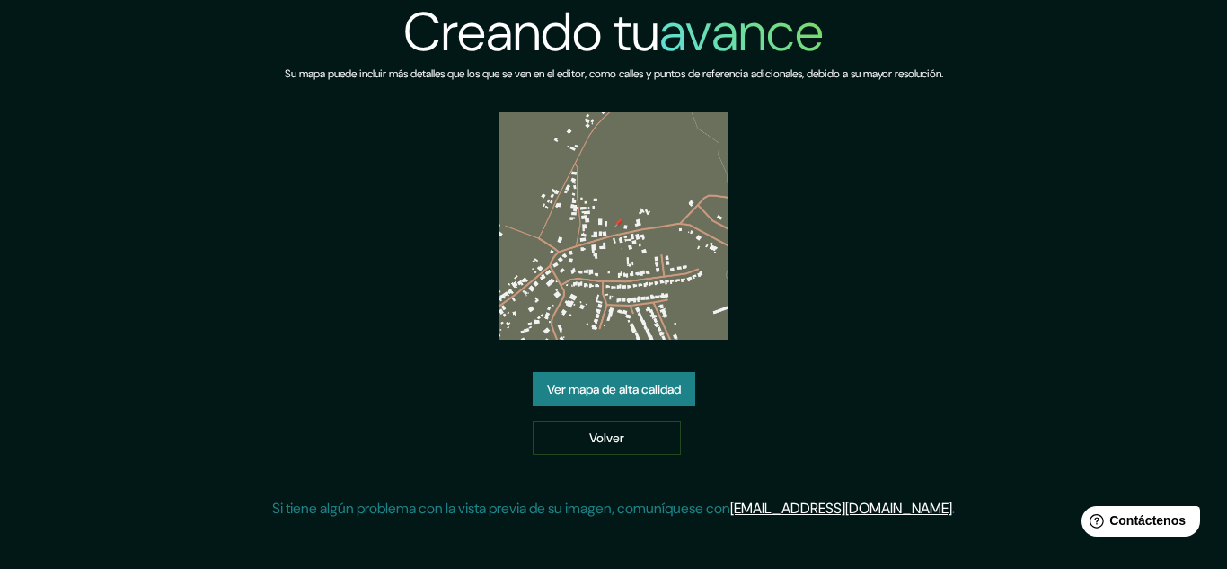
click at [604, 399] on font "Ver mapa de alta calidad" at bounding box center [614, 388] width 134 height 23
